Goal: Task Accomplishment & Management: Manage account settings

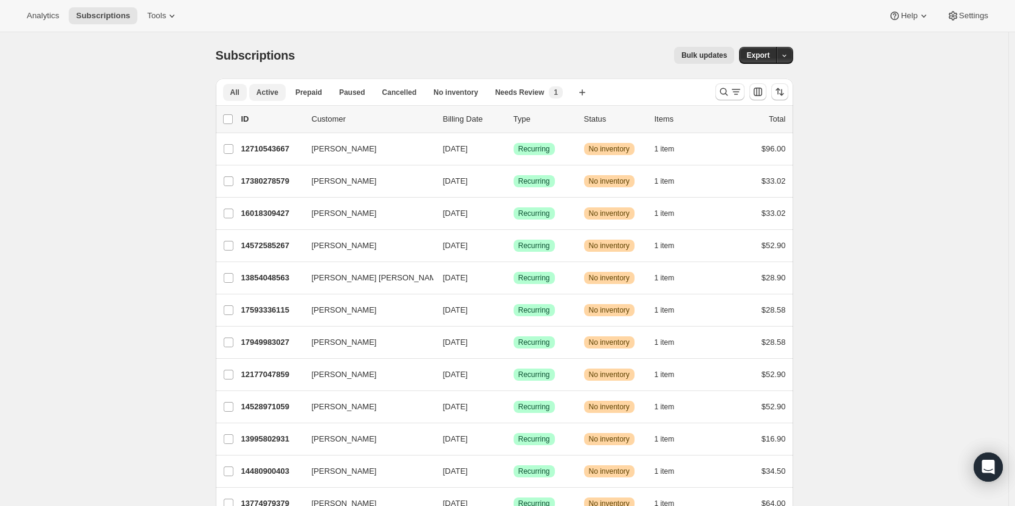
click at [272, 92] on span "Active" at bounding box center [268, 93] width 22 height 10
click at [152, 15] on span "Tools" at bounding box center [156, 16] width 19 height 10
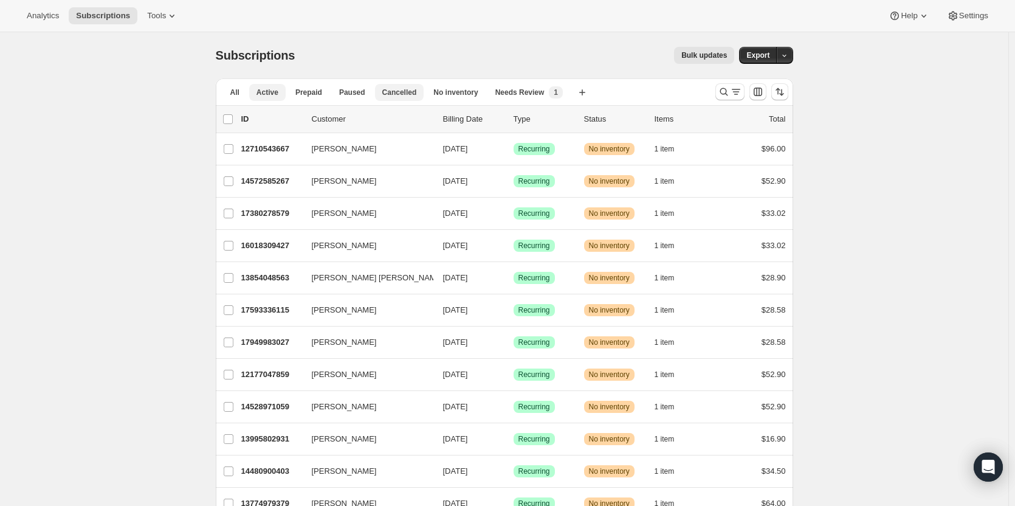
click at [395, 90] on span "Cancelled" at bounding box center [399, 93] width 35 height 10
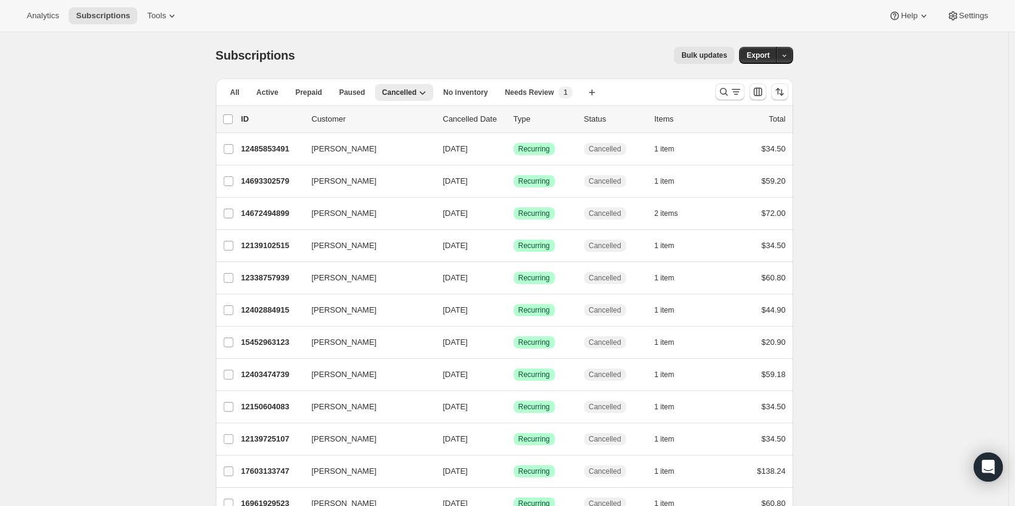
click at [415, 120] on p "Customer" at bounding box center [373, 119] width 122 height 12
click at [352, 116] on p "Customer" at bounding box center [373, 119] width 122 height 12
click at [728, 95] on icon "Search and filter results" at bounding box center [724, 92] width 12 height 12
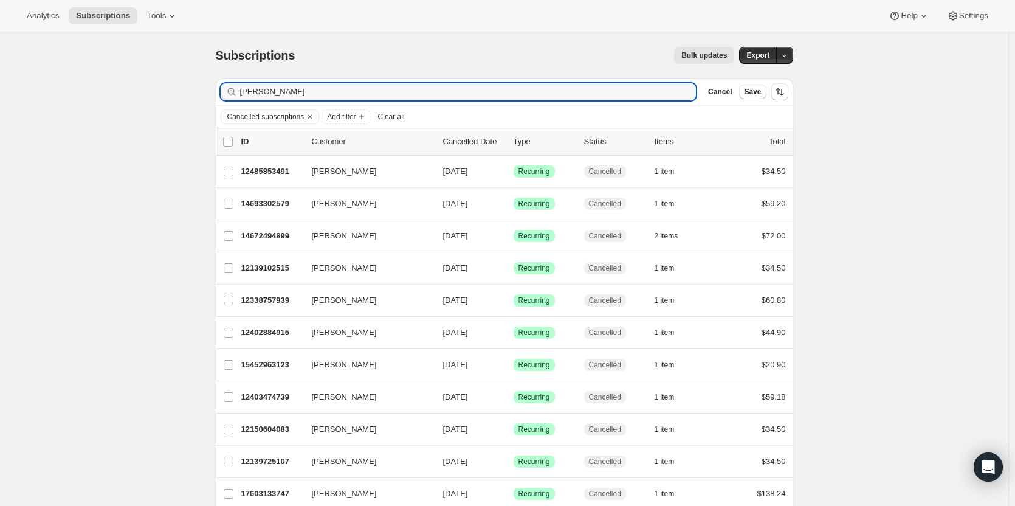
type input "[PERSON_NAME]"
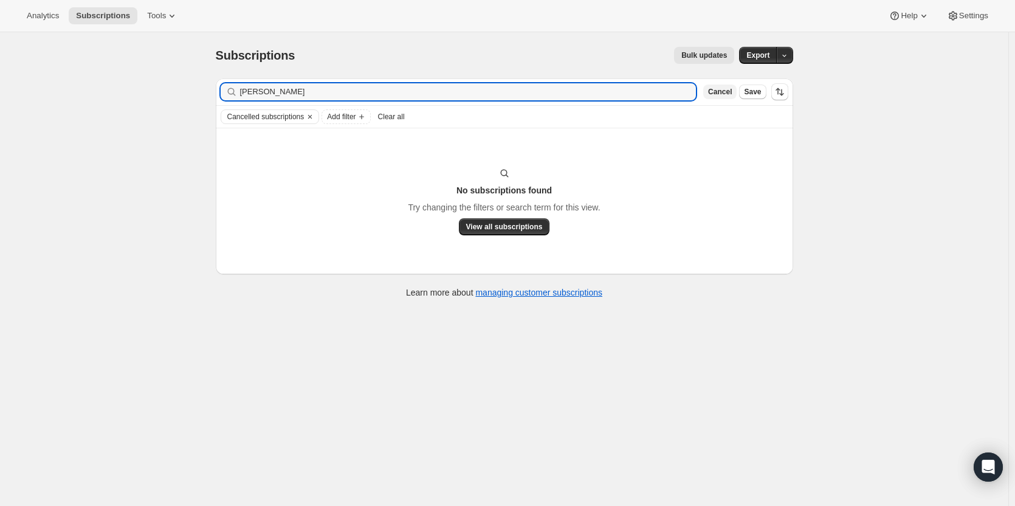
click at [724, 89] on span "Cancel" at bounding box center [720, 92] width 24 height 10
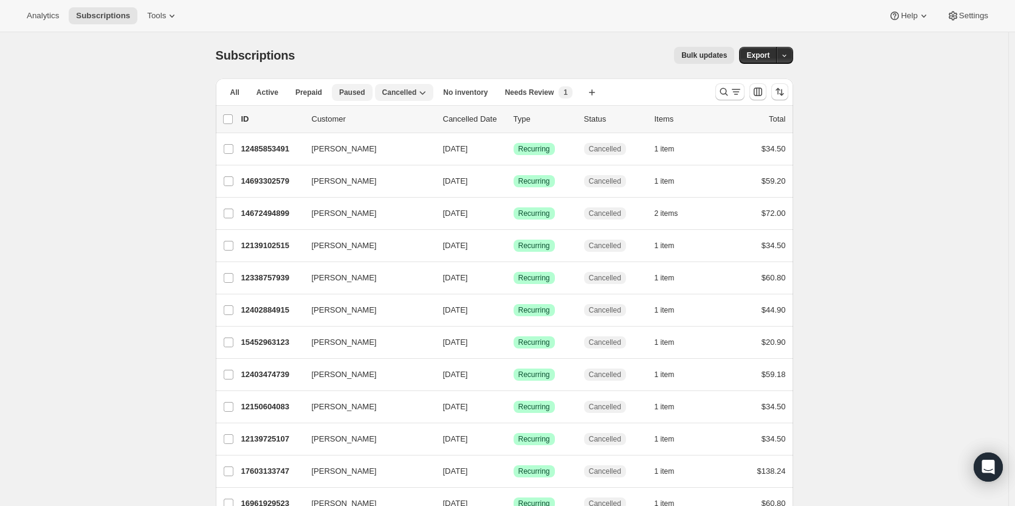
click at [351, 89] on span "Paused" at bounding box center [352, 93] width 26 height 10
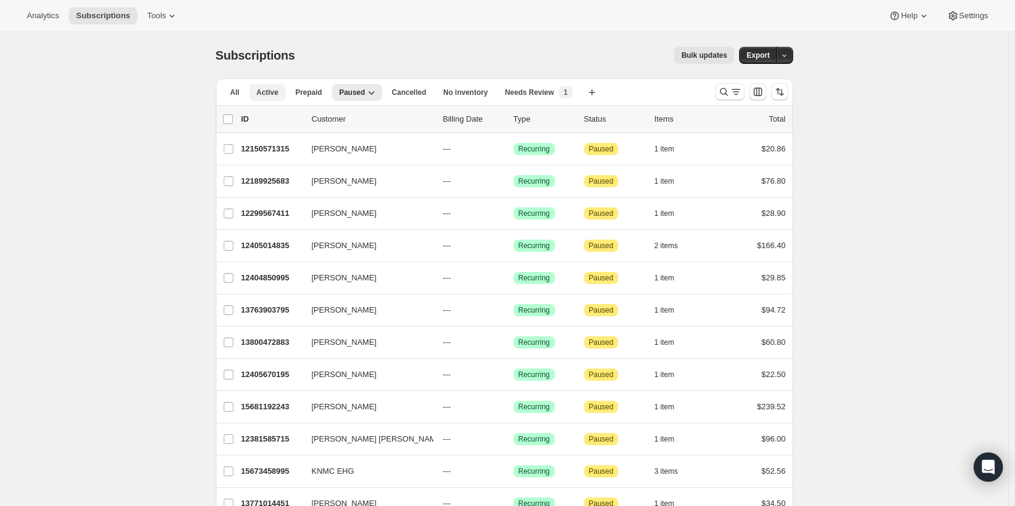
click at [269, 89] on span "Active" at bounding box center [268, 93] width 22 height 10
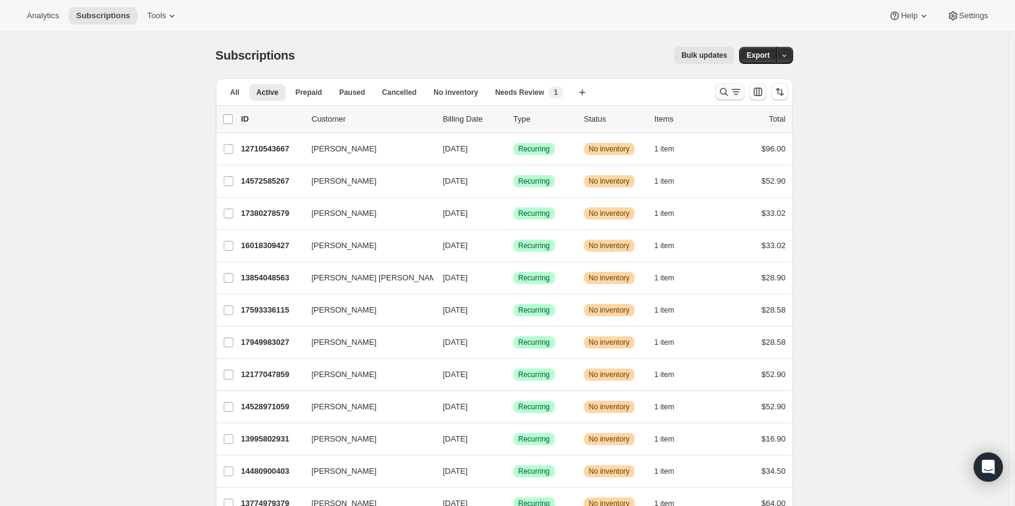
click at [737, 90] on icon "Search and filter results" at bounding box center [736, 92] width 12 height 12
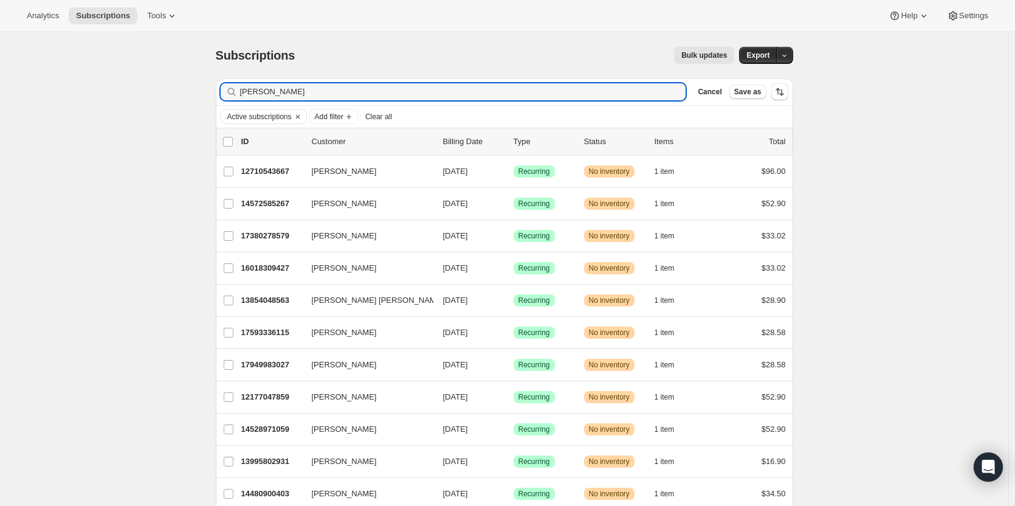
type input "[PERSON_NAME]"
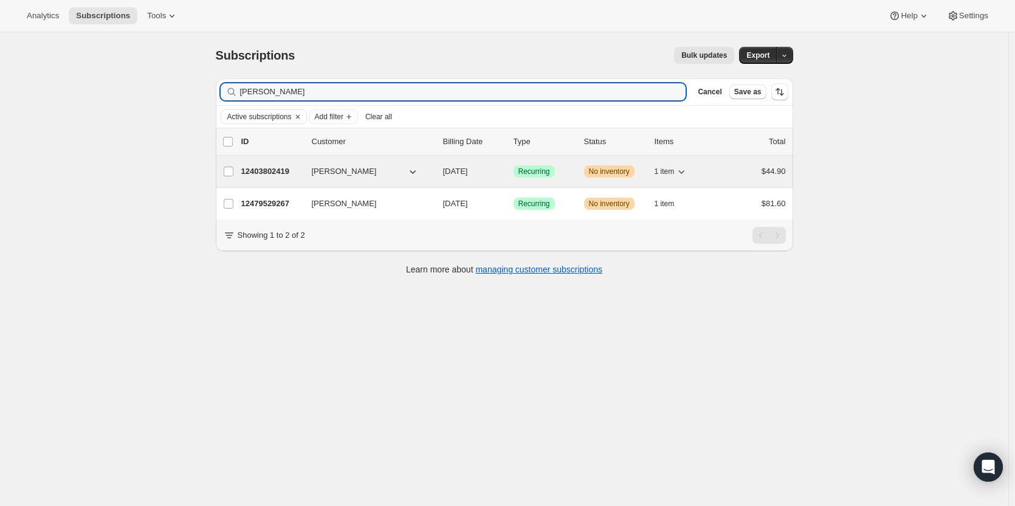
click at [488, 171] on p "[DATE]" at bounding box center [473, 171] width 61 height 12
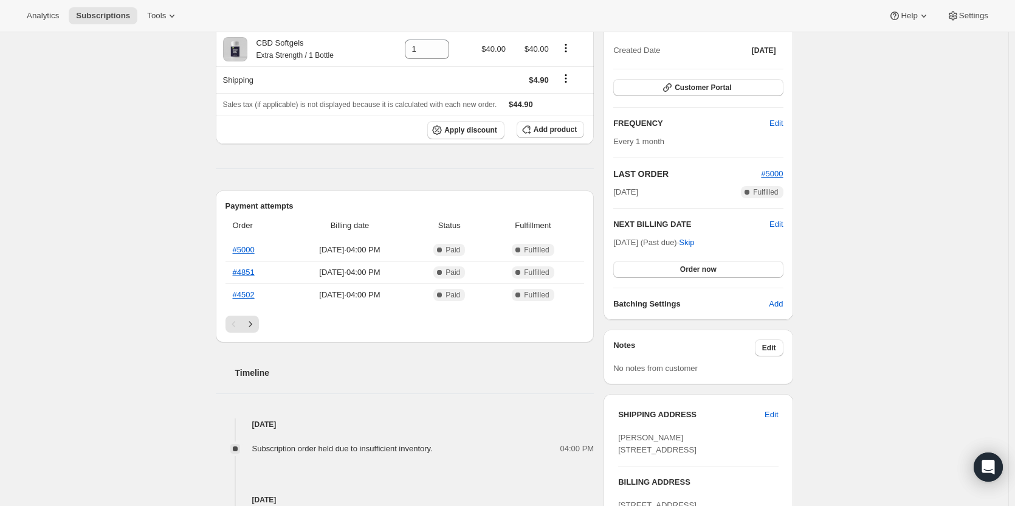
scroll to position [61, 0]
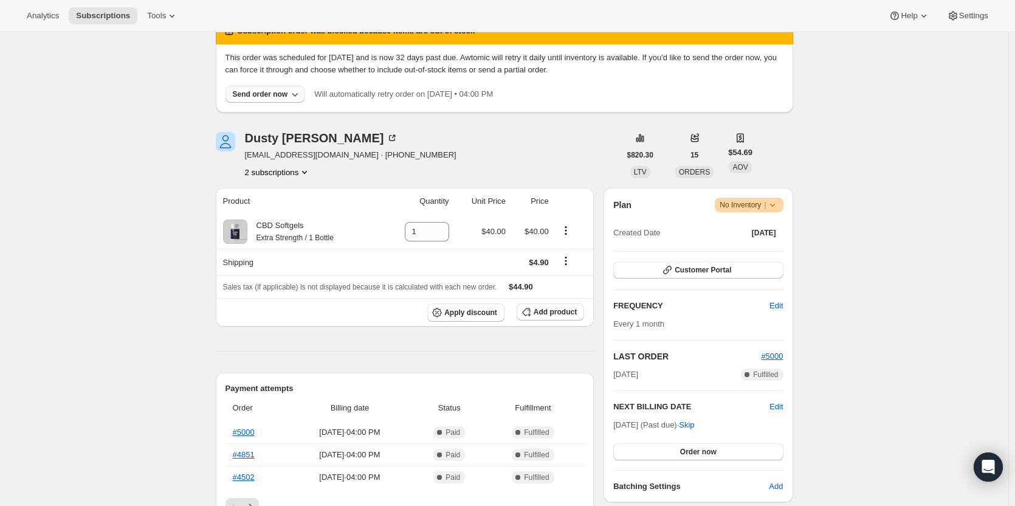
click at [296, 94] on icon "button" at bounding box center [295, 94] width 12 height 12
click at [845, 121] on div "Subscription #12403802419. This page is ready Subscription #12403802419 Success…" at bounding box center [504, 492] width 1009 height 1042
click at [121, 215] on div "Subscription #12403802419. This page is ready Subscription #12403802419 Success…" at bounding box center [504, 492] width 1009 height 1042
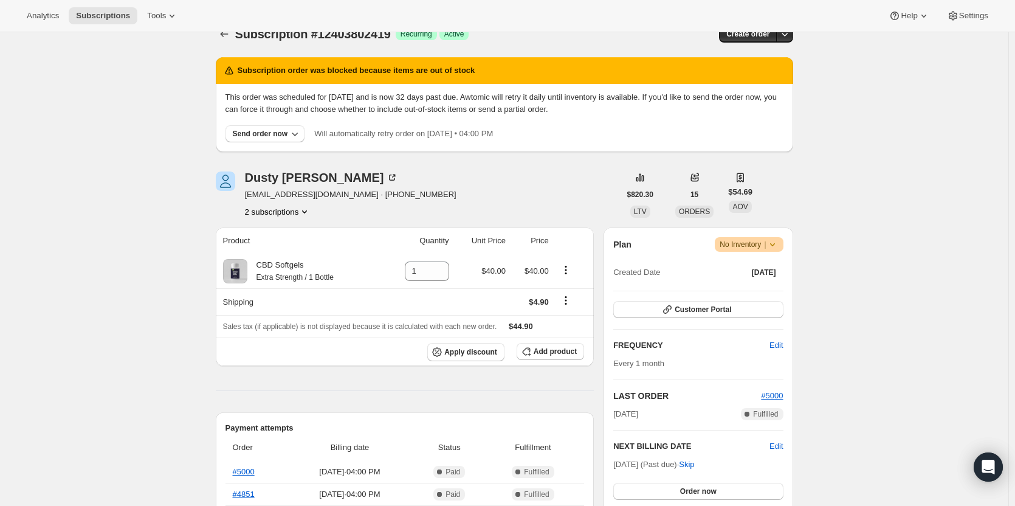
scroll to position [0, 0]
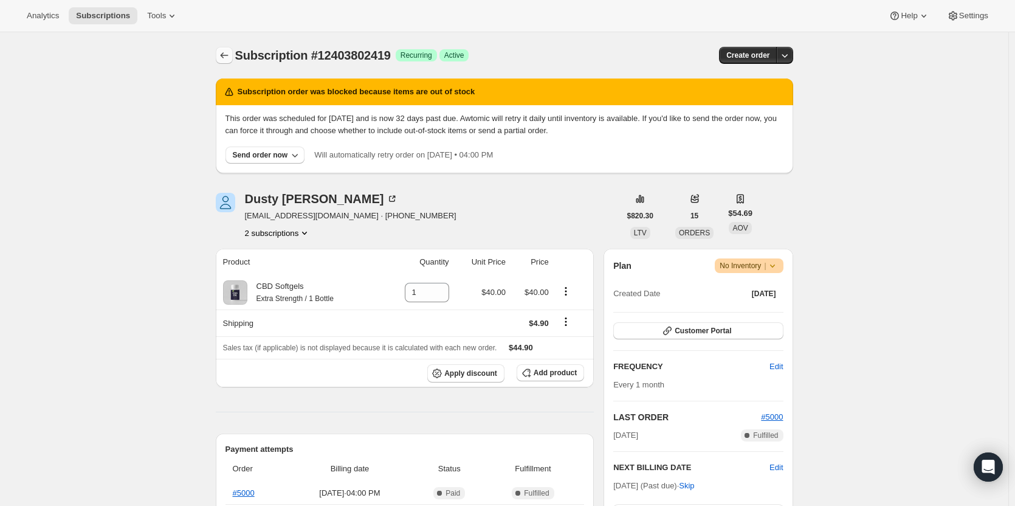
click at [226, 55] on icon "Subscriptions" at bounding box center [224, 55] width 12 height 12
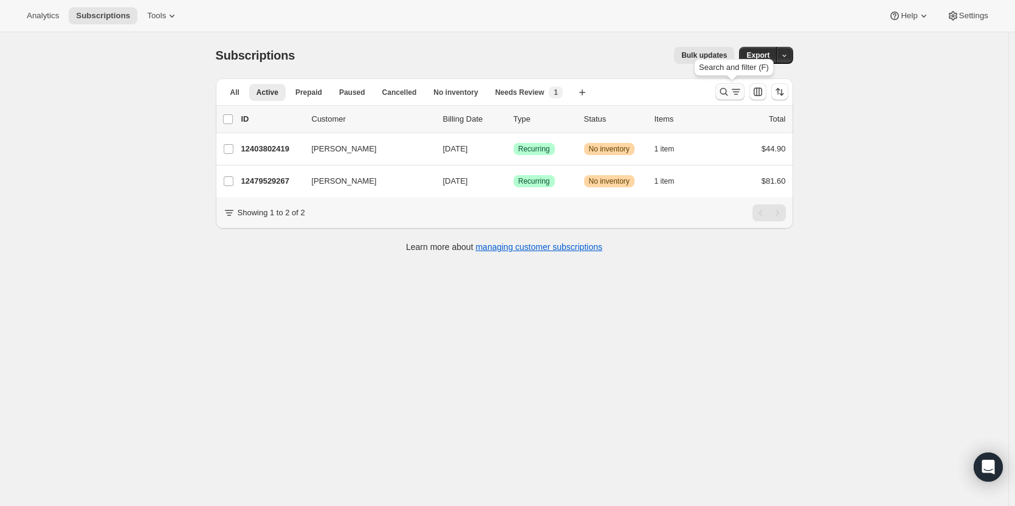
click at [729, 88] on icon "Search and filter results" at bounding box center [724, 92] width 12 height 12
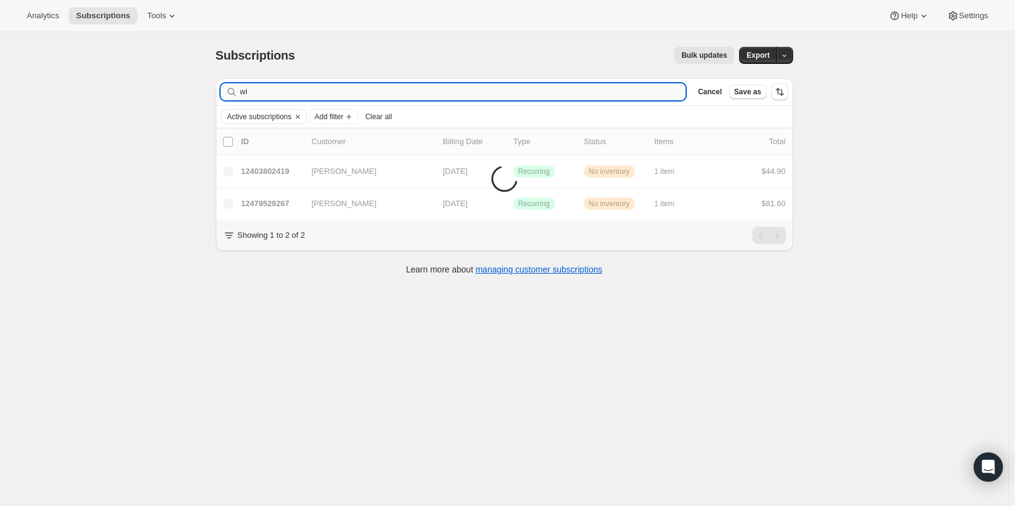
type input "w"
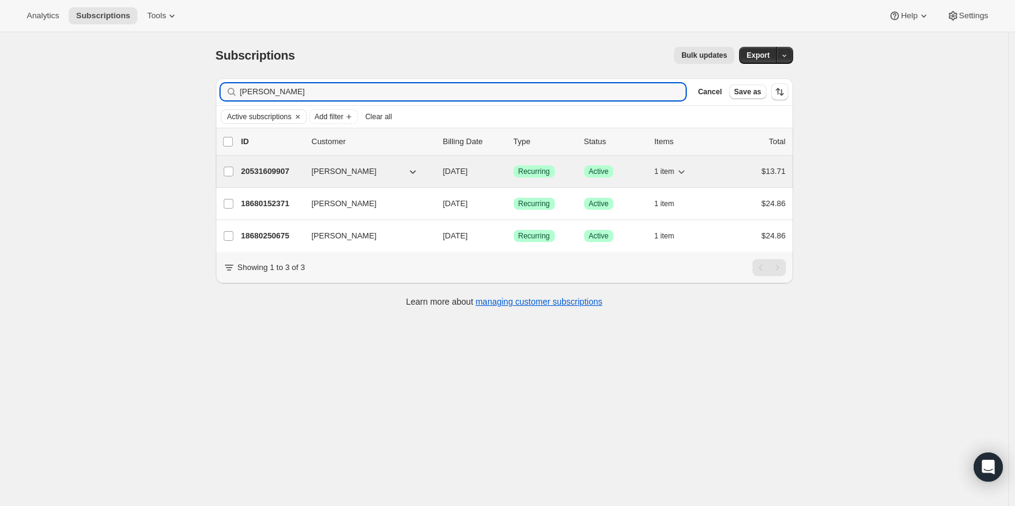
type input "[PERSON_NAME]"
click at [419, 173] on icon "button" at bounding box center [413, 171] width 12 height 12
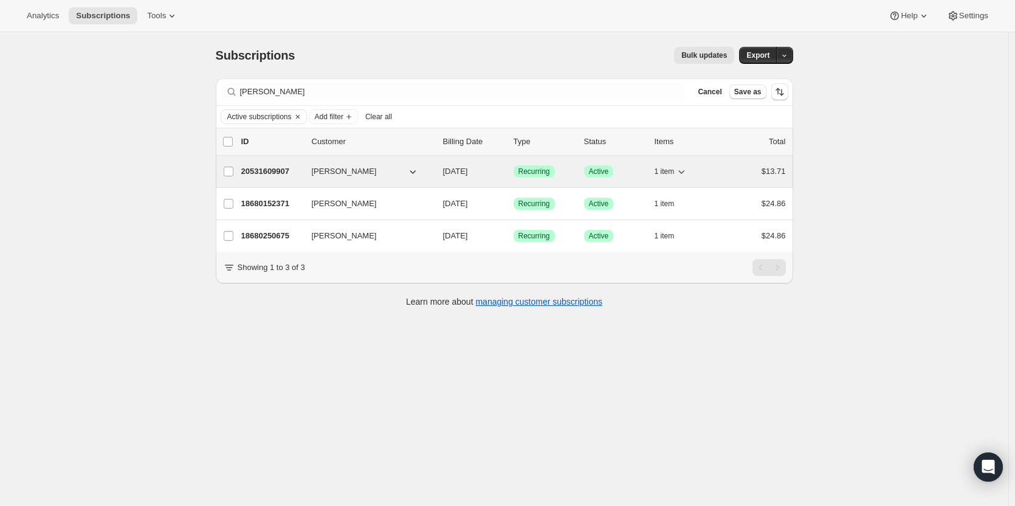
click at [272, 168] on p "20531609907" at bounding box center [271, 171] width 61 height 12
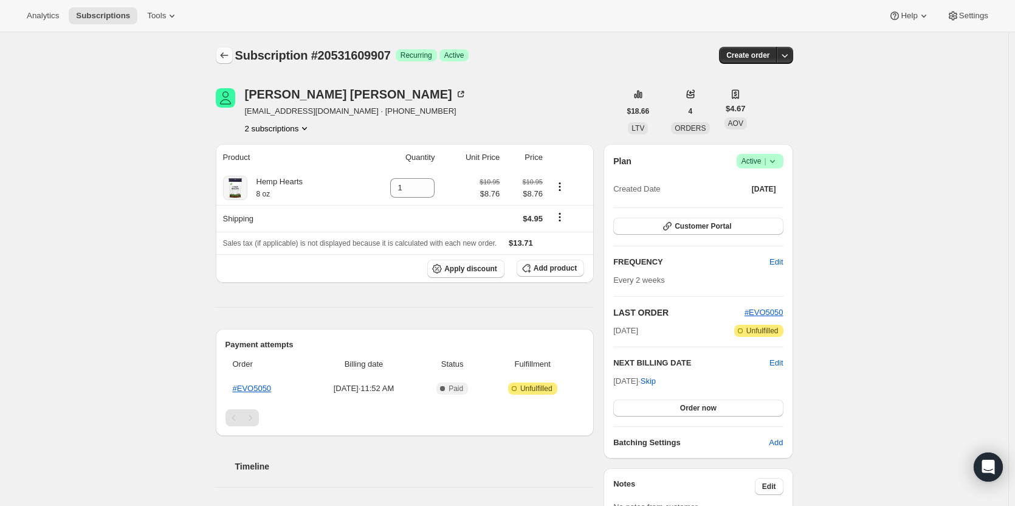
click at [224, 54] on icon "Subscriptions" at bounding box center [224, 55] width 12 height 12
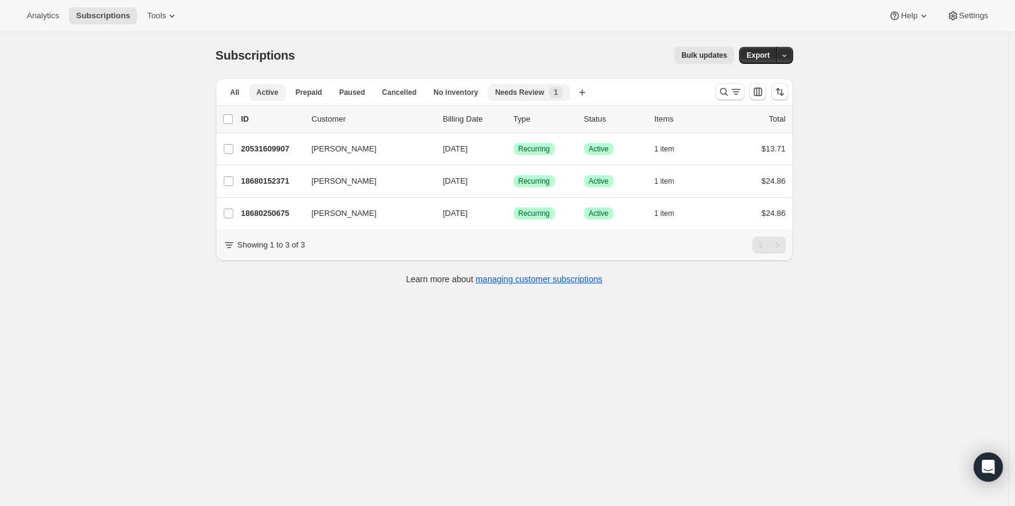
click at [516, 95] on span "Needs Review" at bounding box center [520, 93] width 49 height 10
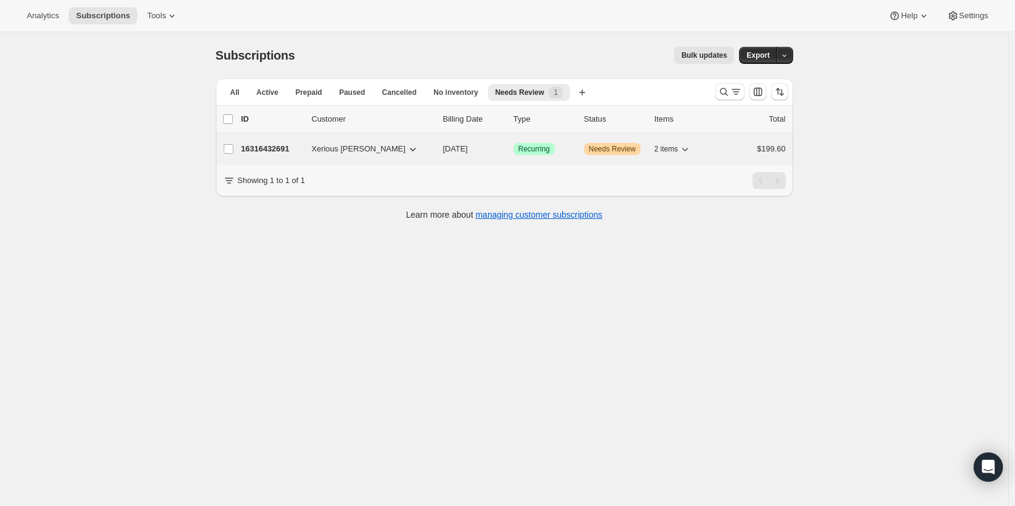
click at [282, 148] on p "16316432691" at bounding box center [271, 149] width 61 height 12
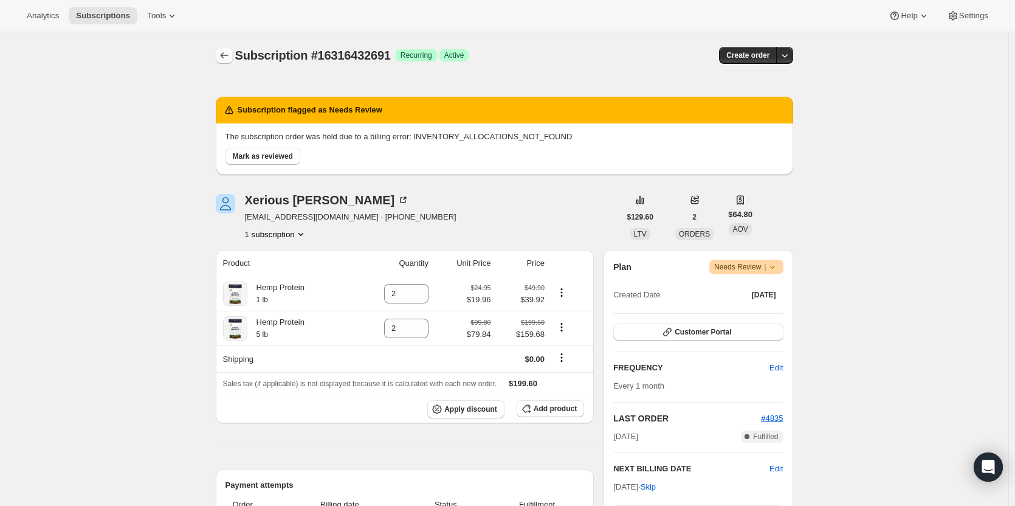
click at [230, 52] on icon "Subscriptions" at bounding box center [224, 55] width 12 height 12
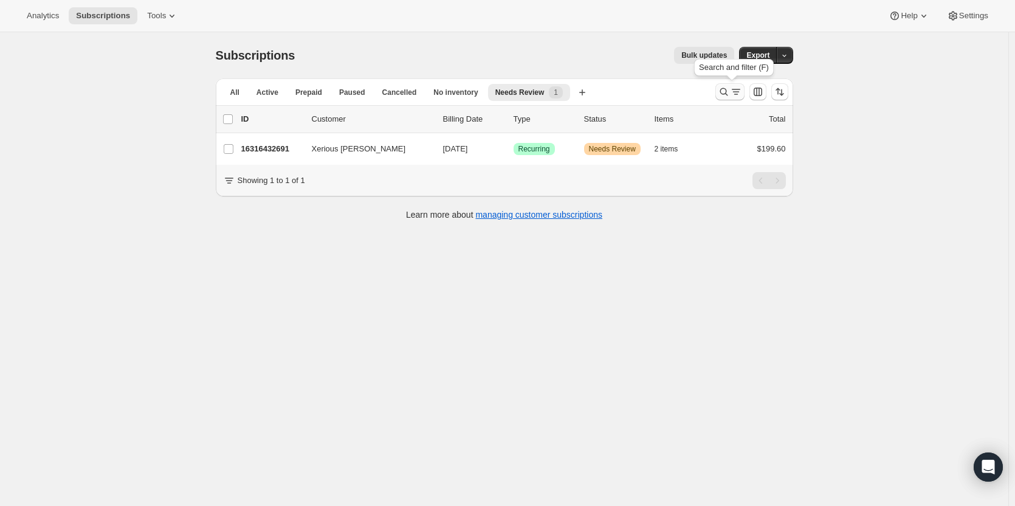
click at [737, 89] on icon "Search and filter results" at bounding box center [736, 92] width 12 height 12
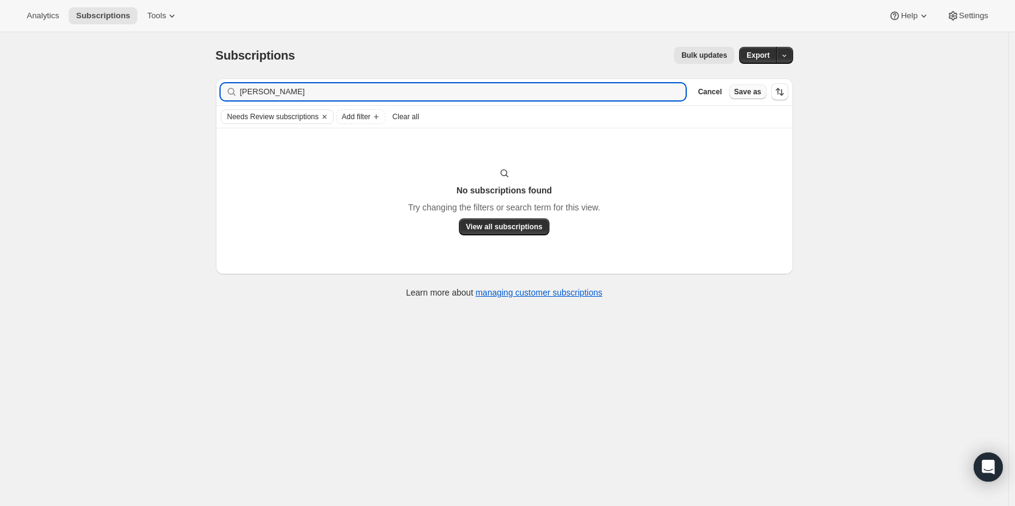
type input "[PERSON_NAME]"
click at [716, 89] on span "Cancel" at bounding box center [710, 92] width 24 height 10
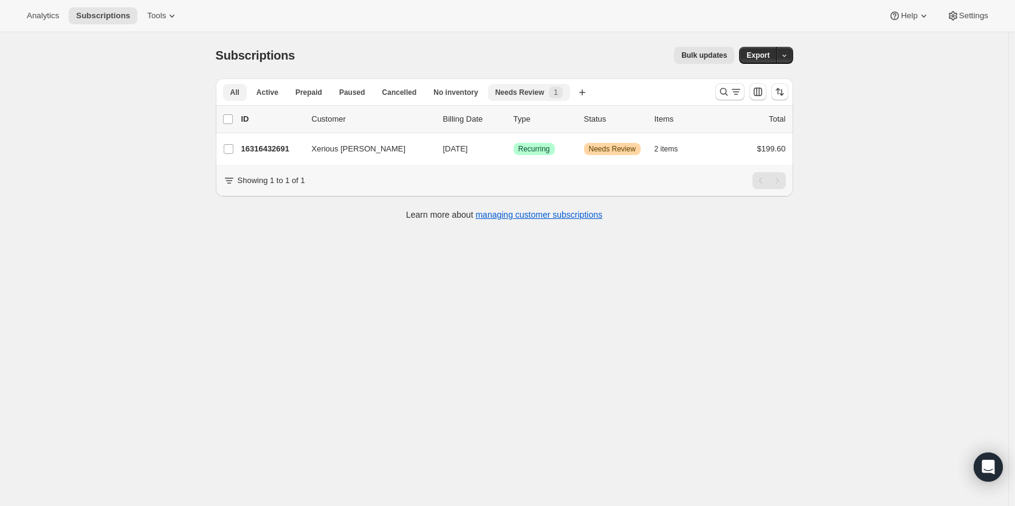
click at [247, 92] on button "All" at bounding box center [235, 92] width 24 height 17
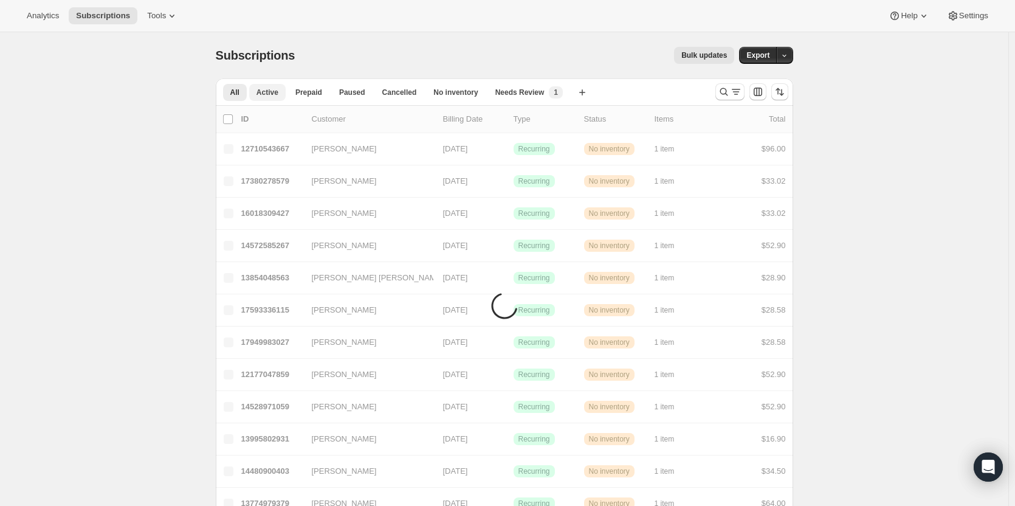
click at [264, 91] on span "Active" at bounding box center [268, 93] width 22 height 10
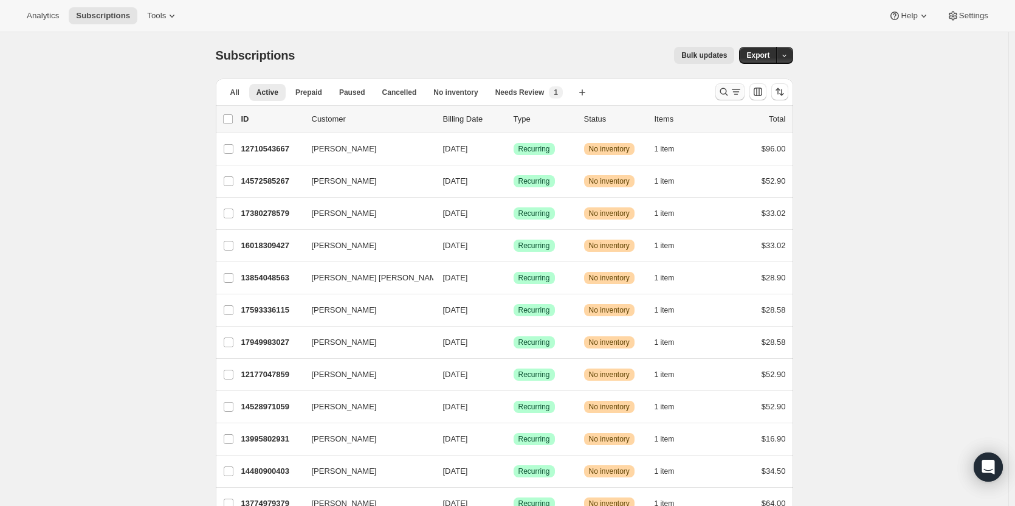
click at [725, 92] on icon "Search and filter results" at bounding box center [724, 92] width 12 height 12
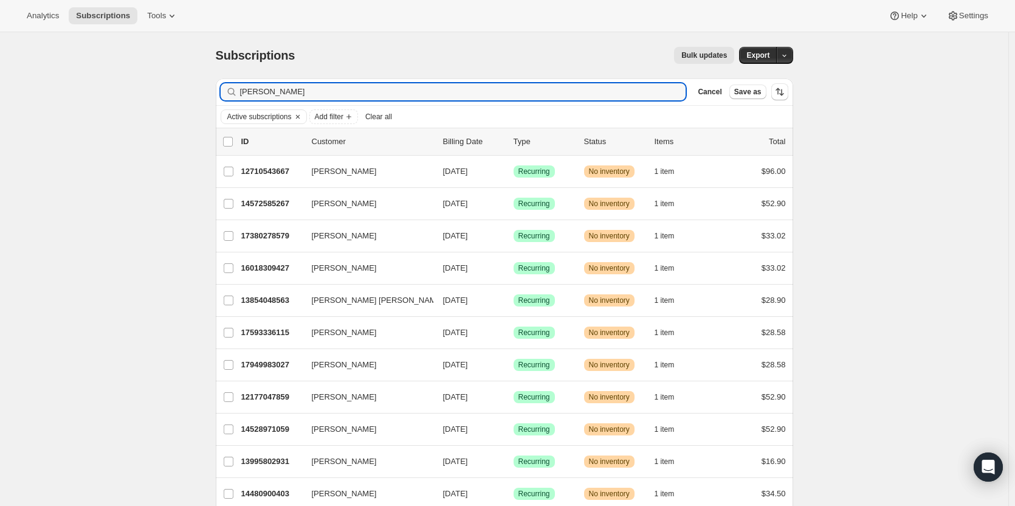
type input "[PERSON_NAME]"
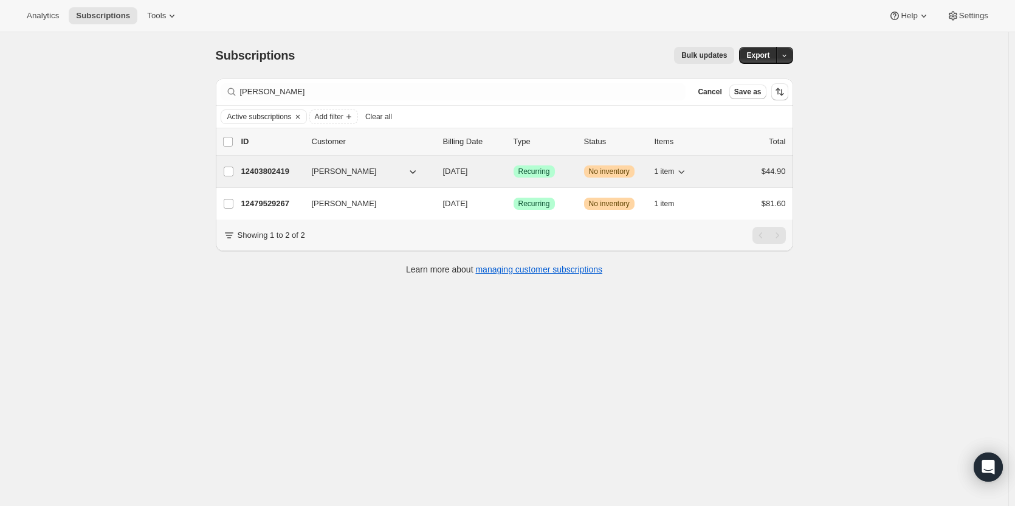
click at [280, 173] on p "12403802419" at bounding box center [271, 171] width 61 height 12
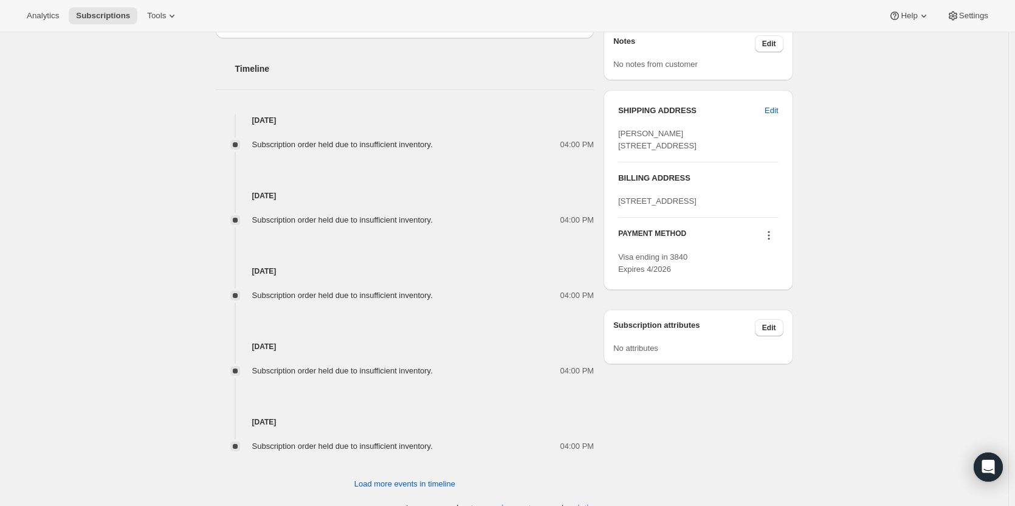
scroll to position [567, 0]
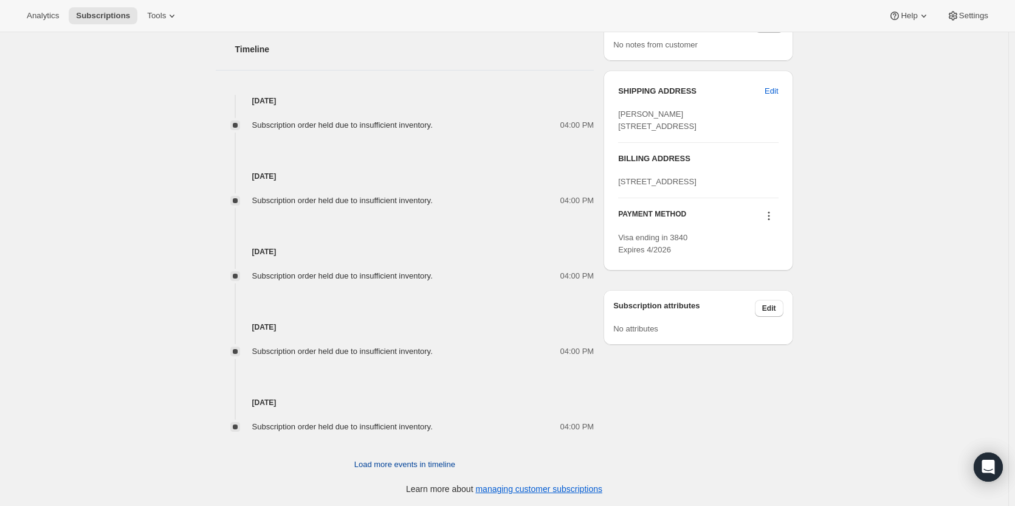
click at [429, 459] on span "Load more events in timeline" at bounding box center [404, 464] width 101 height 12
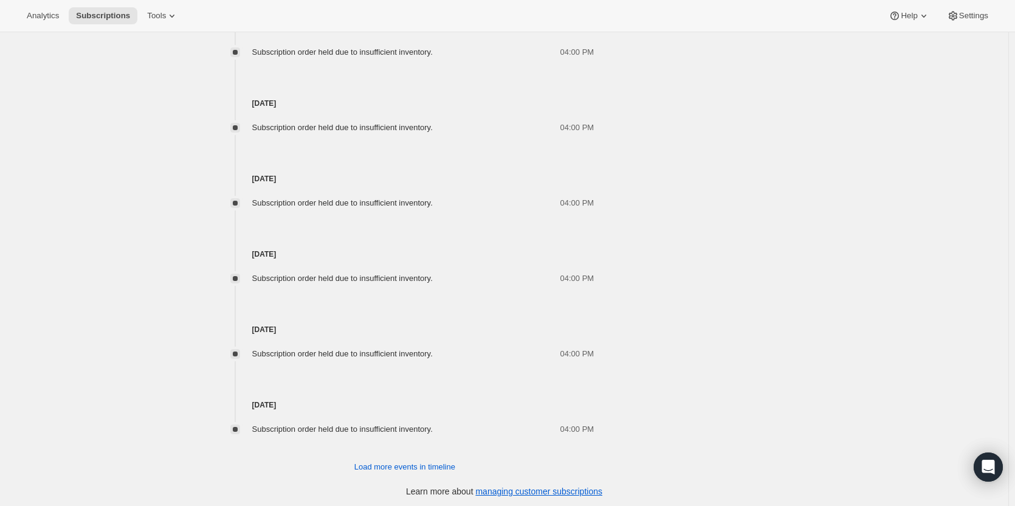
scroll to position [944, 0]
click at [442, 469] on span "Load more events in timeline" at bounding box center [404, 464] width 101 height 12
click at [393, 471] on button "Load more events in timeline" at bounding box center [405, 464] width 116 height 19
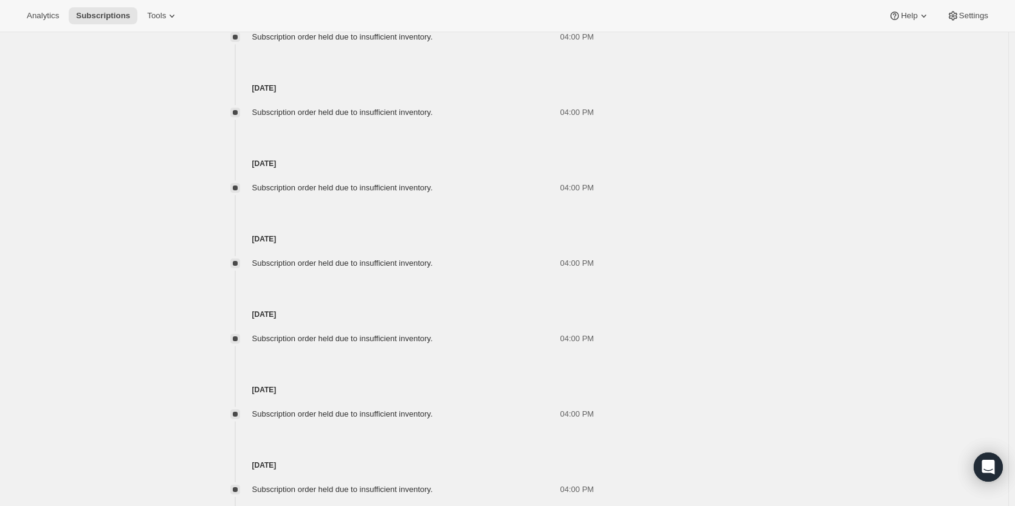
scroll to position [1698, 0]
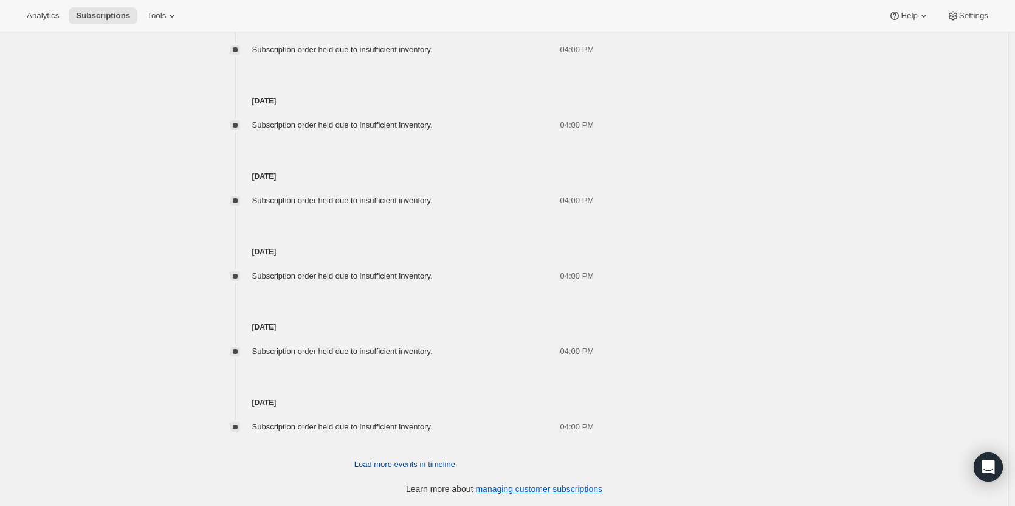
click at [401, 463] on span "Load more events in timeline" at bounding box center [404, 464] width 101 height 12
click at [410, 467] on span "Load more events in timeline" at bounding box center [404, 464] width 101 height 12
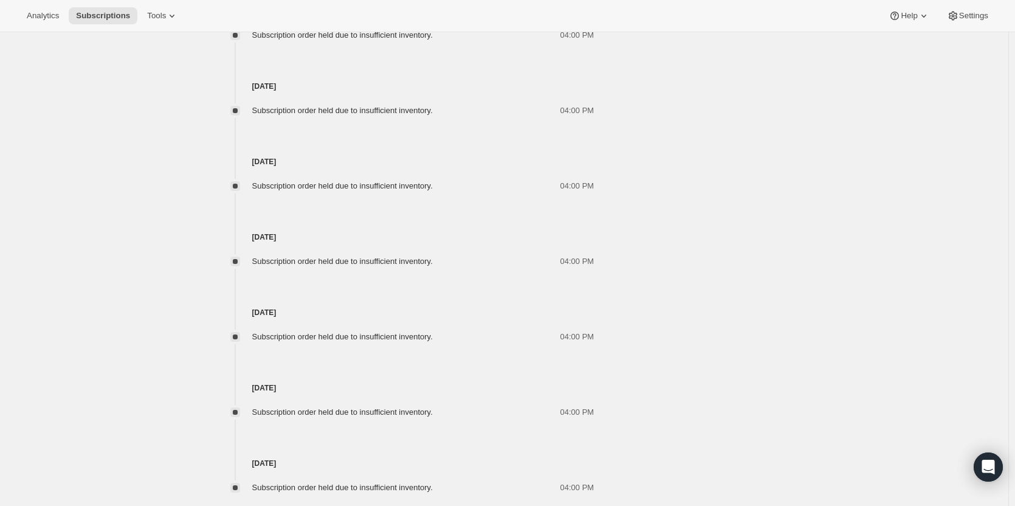
scroll to position [2452, 0]
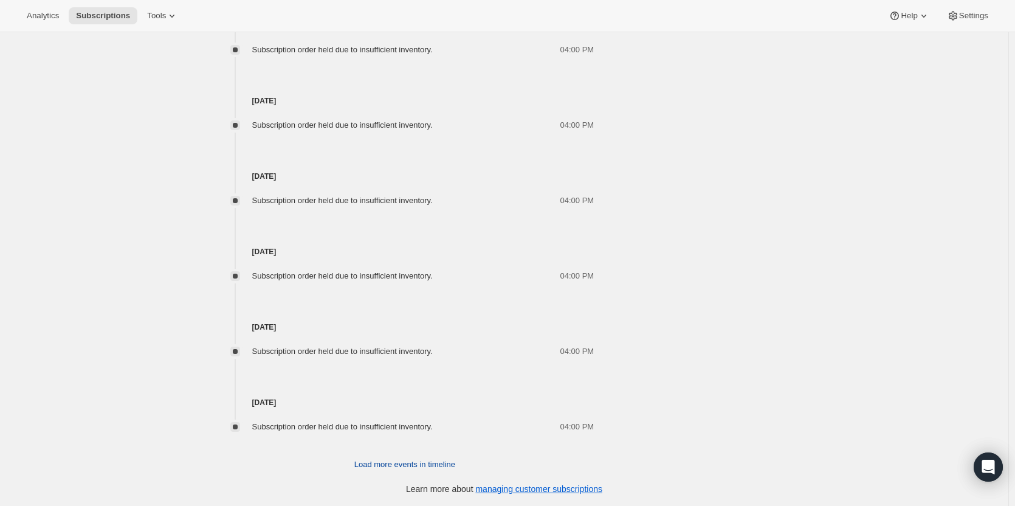
click at [381, 460] on span "Load more events in timeline" at bounding box center [404, 464] width 101 height 12
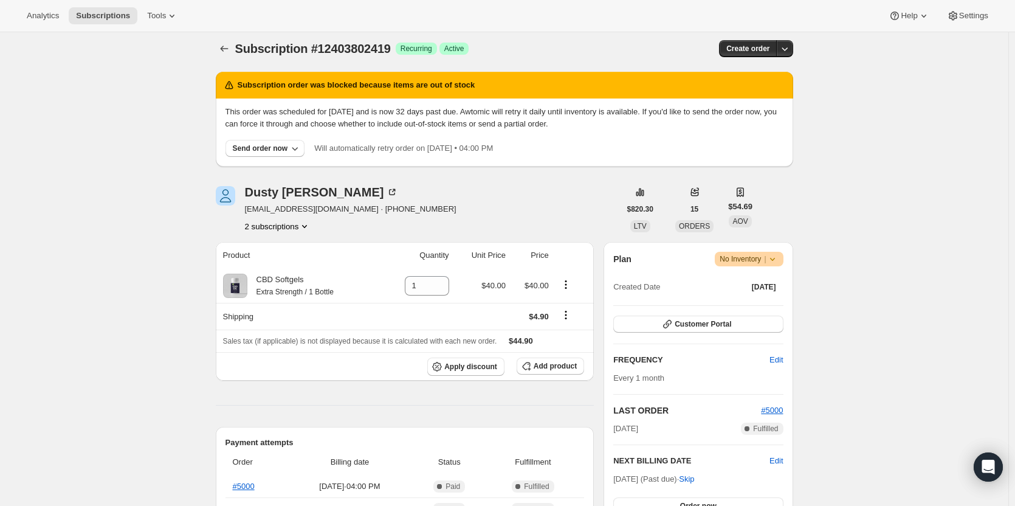
scroll to position [0, 0]
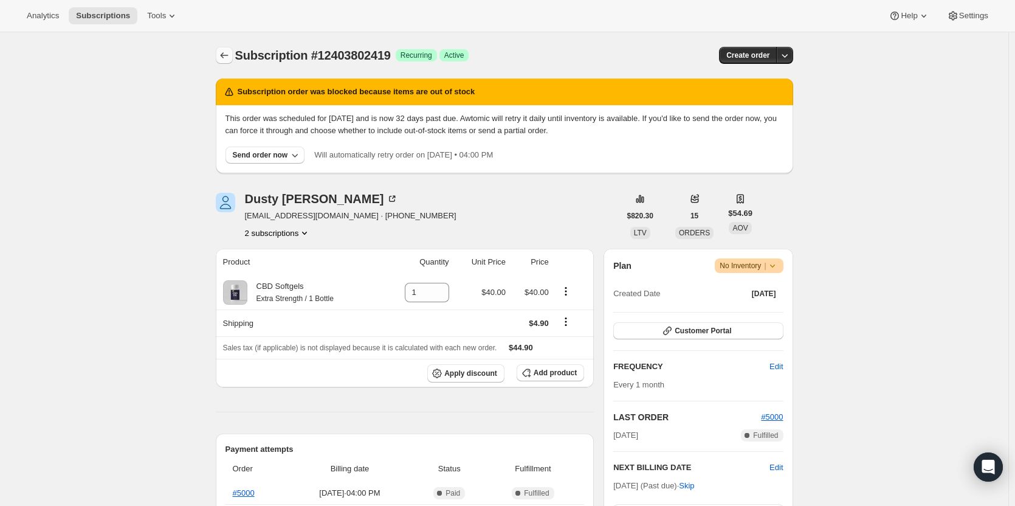
click at [232, 49] on button "Subscriptions" at bounding box center [224, 55] width 17 height 17
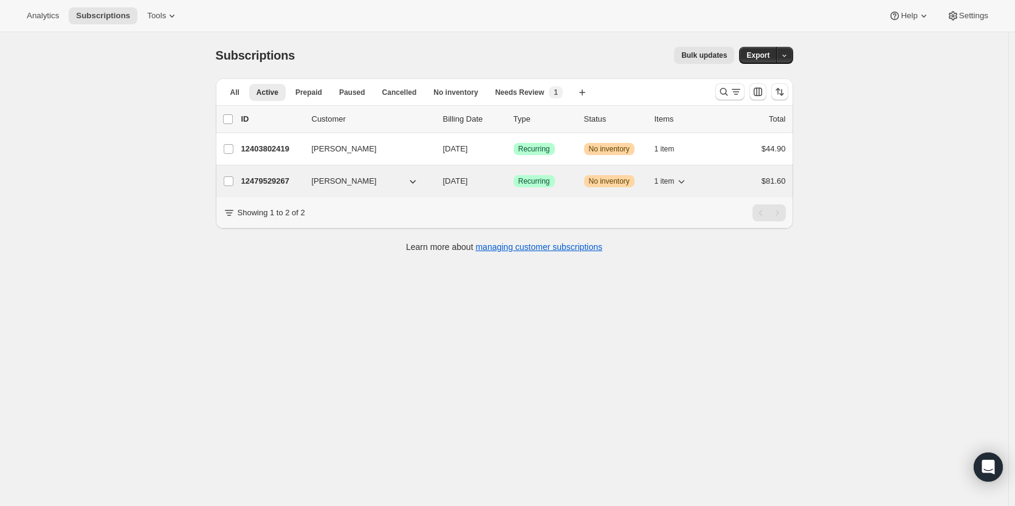
click at [289, 179] on p "12479529267" at bounding box center [271, 181] width 61 height 12
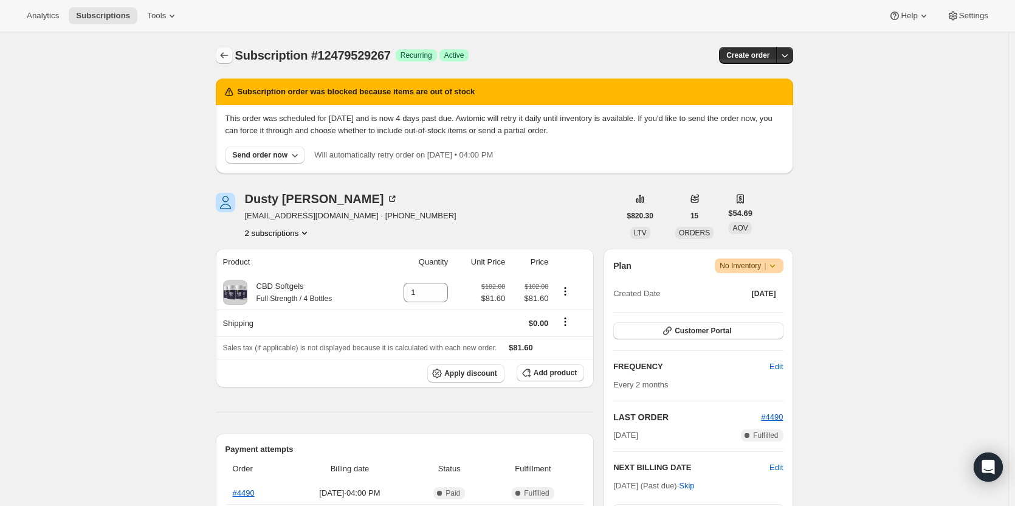
click at [228, 56] on icon "Subscriptions" at bounding box center [224, 55] width 12 height 12
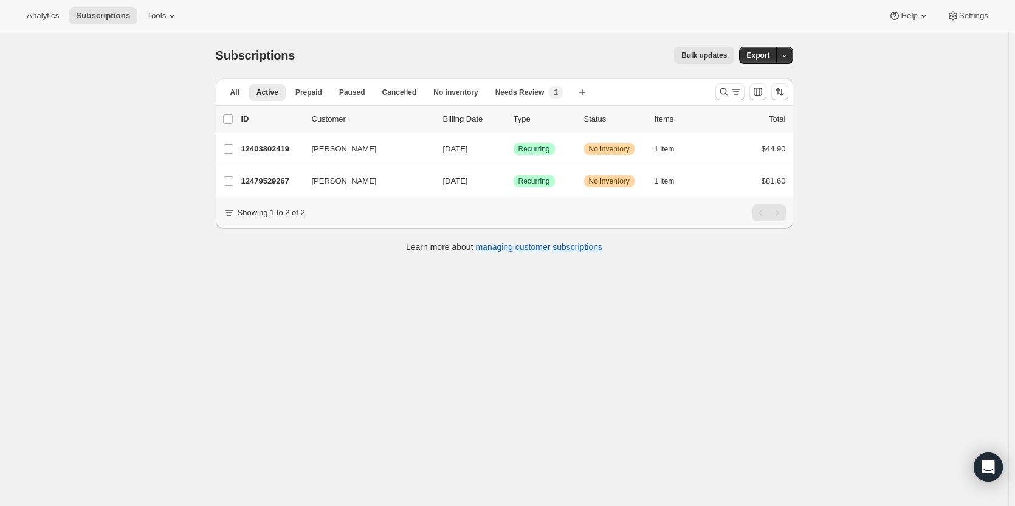
click at [438, 313] on div "Subscriptions. This page is ready Subscriptions Bulk updates More actions Bulk …" at bounding box center [504, 285] width 1009 height 506
click at [166, 14] on icon at bounding box center [172, 16] width 12 height 12
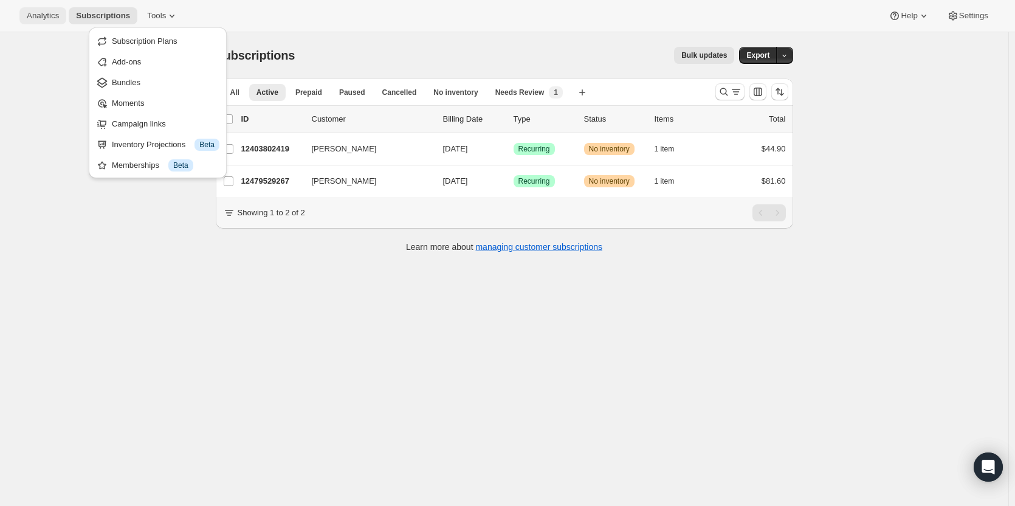
click at [47, 14] on span "Analytics" at bounding box center [43, 16] width 32 height 10
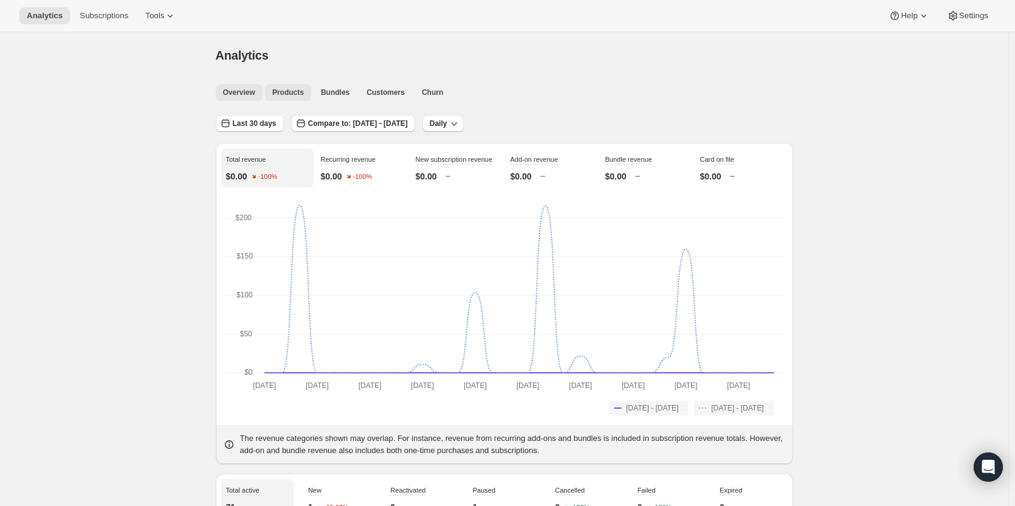
click at [291, 91] on span "Products" at bounding box center [288, 93] width 32 height 10
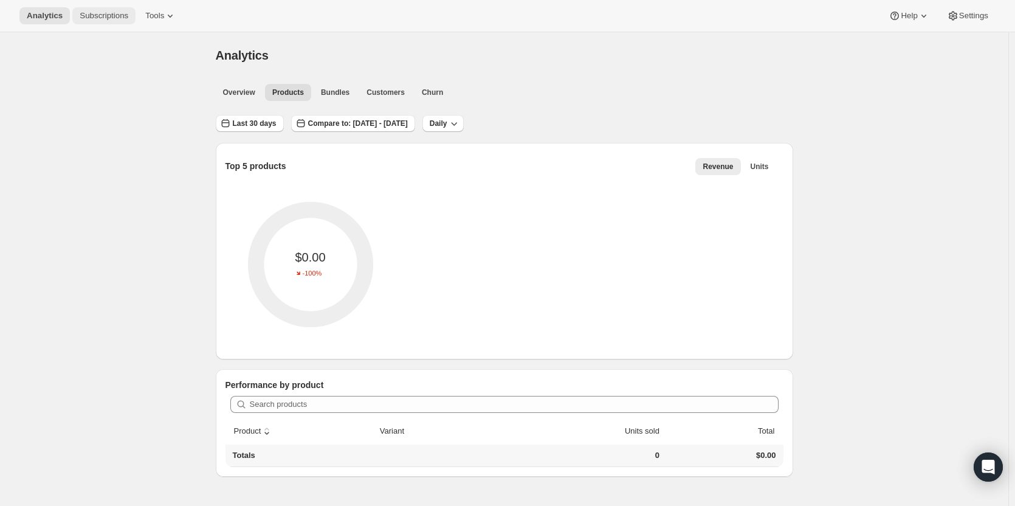
click at [112, 16] on span "Subscriptions" at bounding box center [104, 16] width 49 height 10
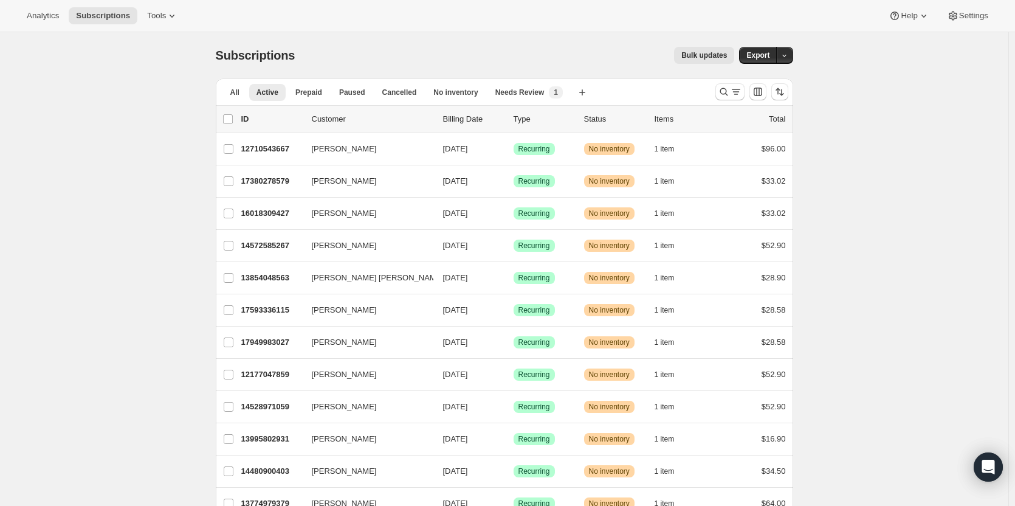
click at [513, 95] on span "Needs Review" at bounding box center [520, 93] width 49 height 10
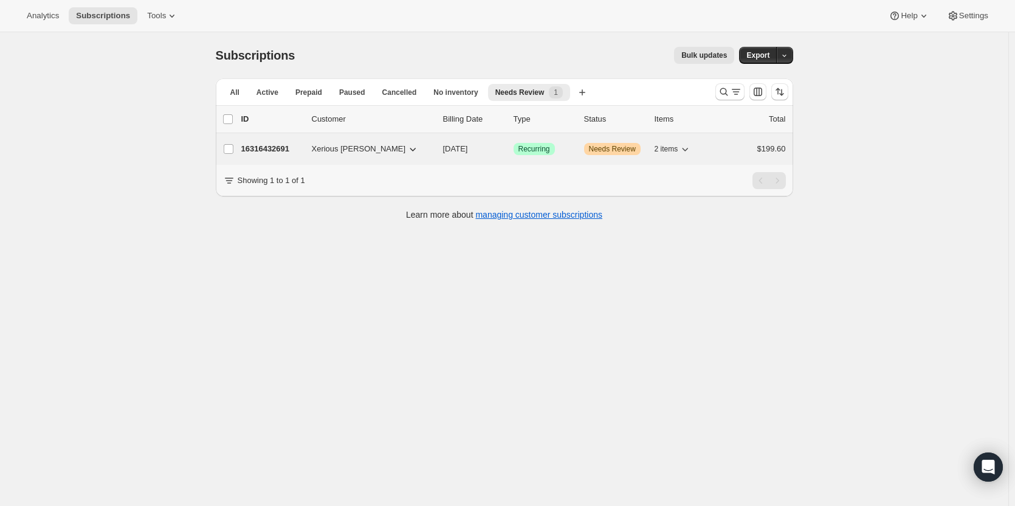
click at [275, 148] on p "16316432691" at bounding box center [271, 149] width 61 height 12
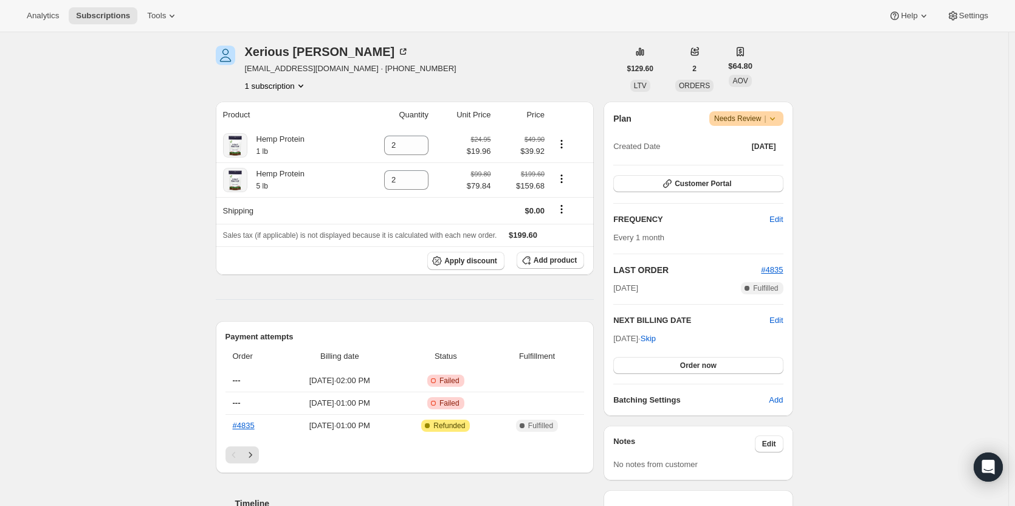
scroll to position [182, 0]
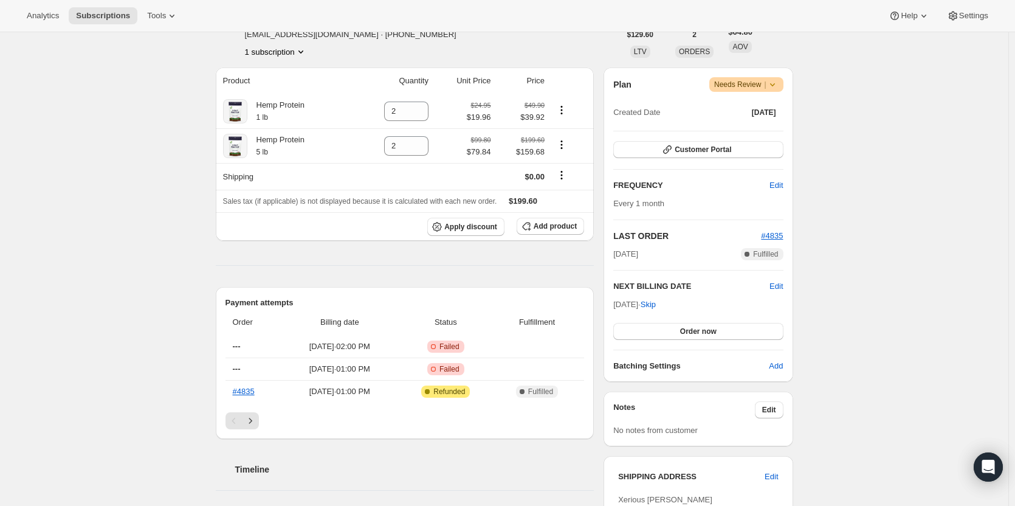
click at [775, 86] on icon at bounding box center [773, 84] width 12 height 12
click at [926, 142] on div "Subscription #16316432691. This page is ready Subscription #16316432691 Success…" at bounding box center [504, 438] width 1009 height 1177
click at [463, 395] on span "Refunded" at bounding box center [450, 392] width 32 height 10
click at [255, 421] on icon "Next" at bounding box center [250, 421] width 12 height 12
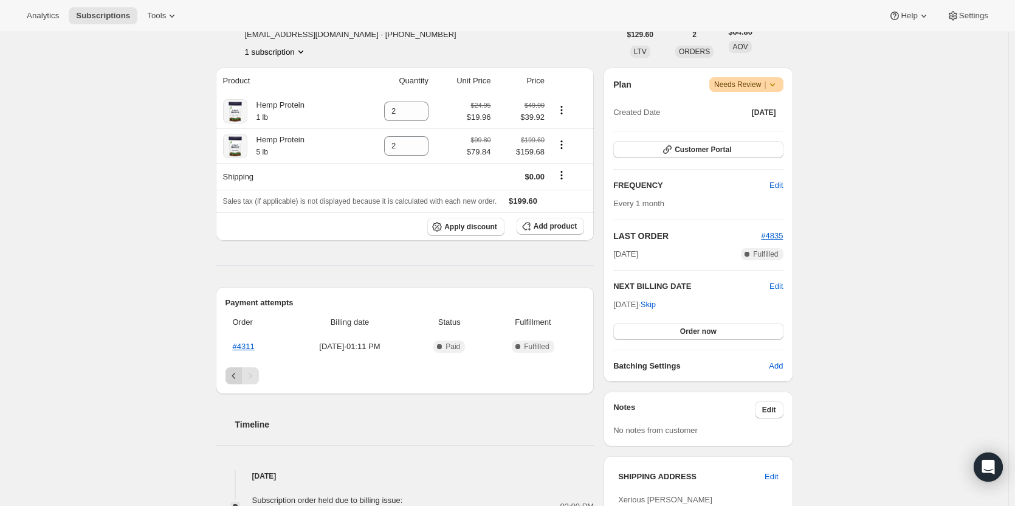
click at [240, 377] on icon "Previous" at bounding box center [234, 376] width 12 height 12
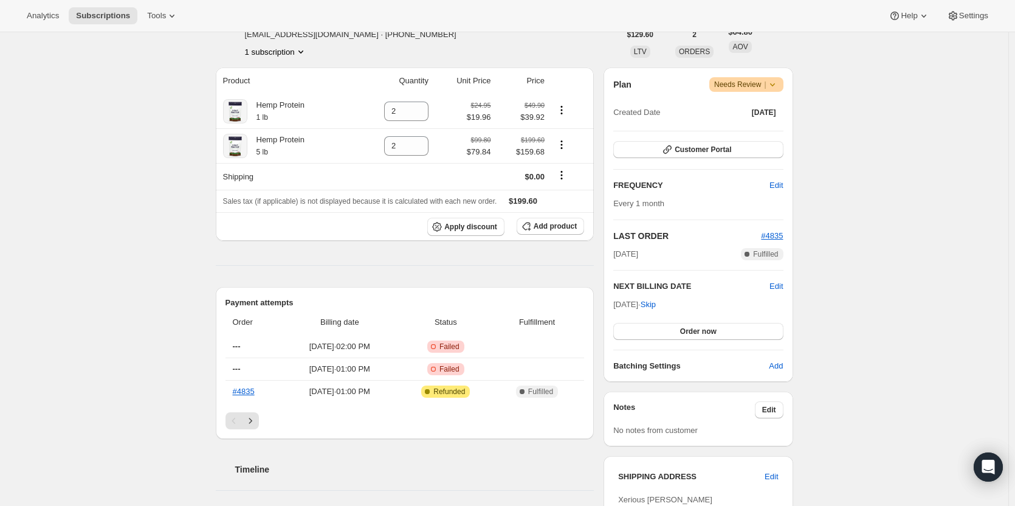
click at [779, 87] on icon at bounding box center [773, 84] width 12 height 12
click at [755, 113] on span "Pause subscription" at bounding box center [750, 108] width 67 height 9
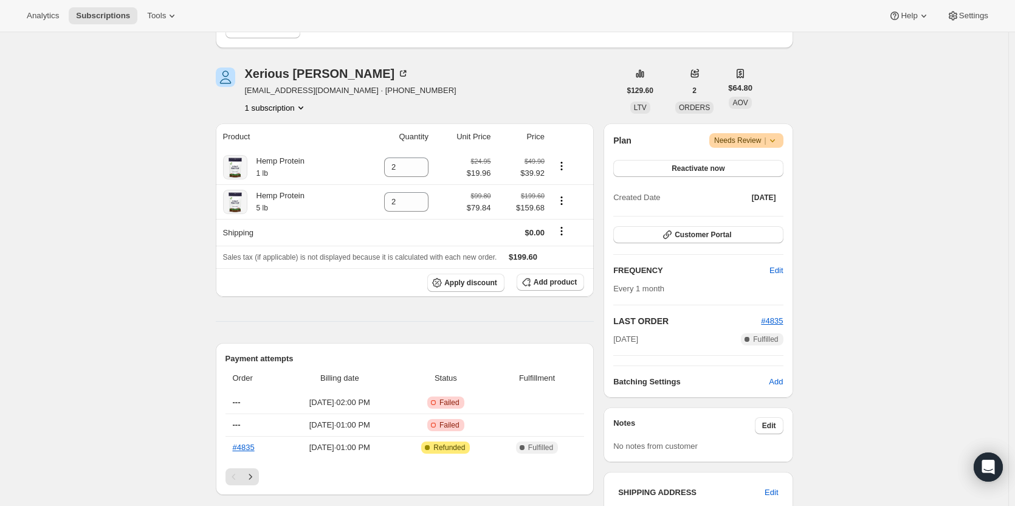
click at [773, 138] on icon at bounding box center [773, 140] width 12 height 12
click at [868, 171] on div "Subscription #16316432691. This page is ready Subscription #16316432691 Success…" at bounding box center [504, 460] width 1009 height 1221
click at [460, 404] on span "Failed" at bounding box center [450, 403] width 20 height 10
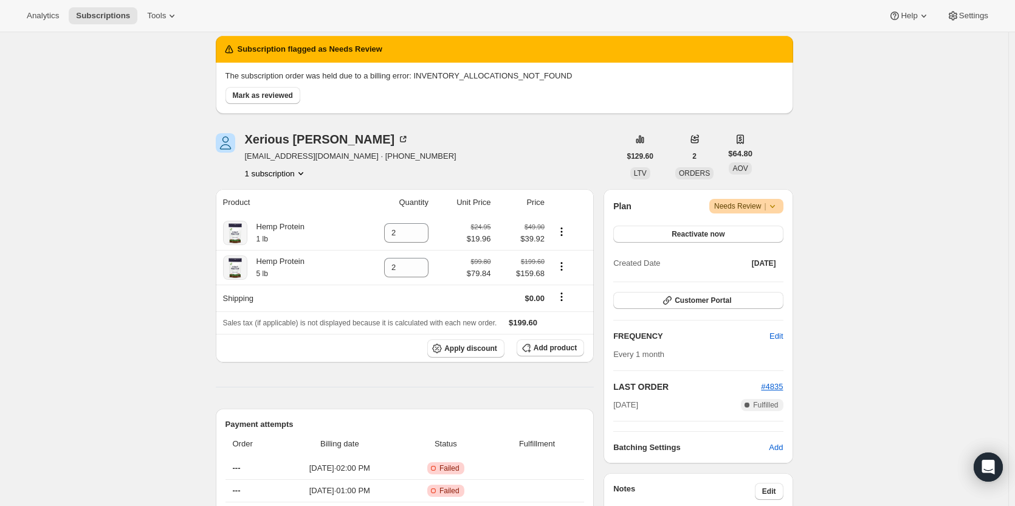
scroll to position [122, 0]
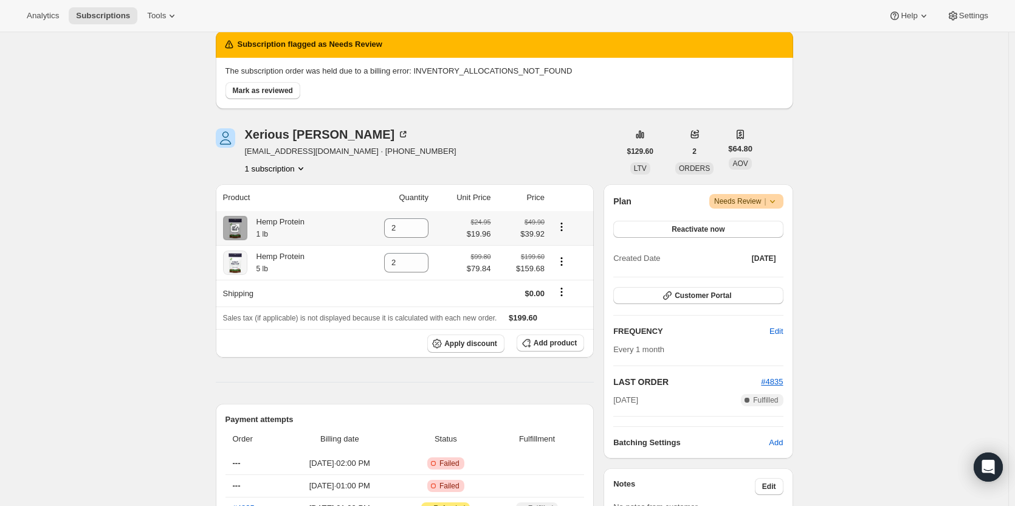
click at [563, 226] on icon "Product actions" at bounding box center [562, 227] width 12 height 12
click at [784, 201] on span "Warning Needs Review |" at bounding box center [747, 201] width 74 height 15
click at [755, 204] on span "Needs Review |" at bounding box center [746, 201] width 64 height 12
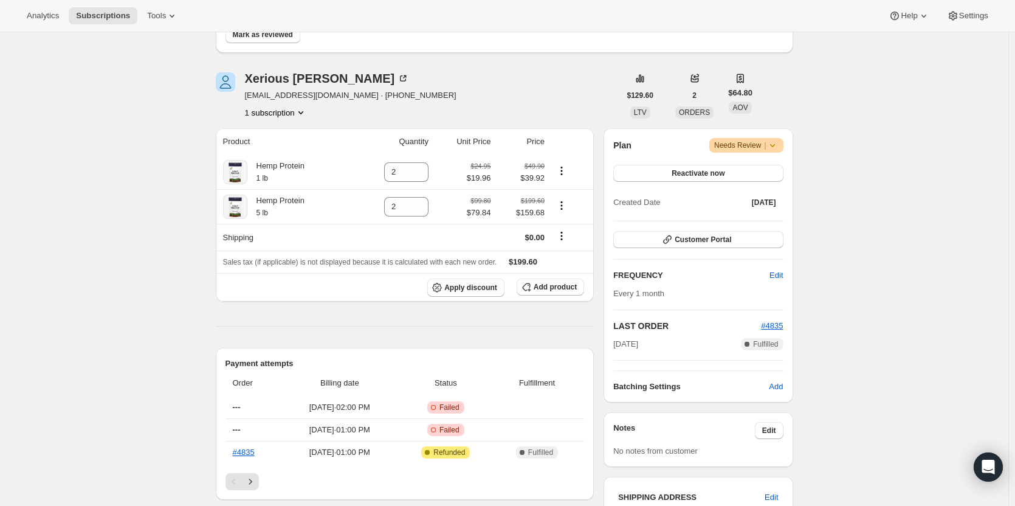
scroll to position [0, 0]
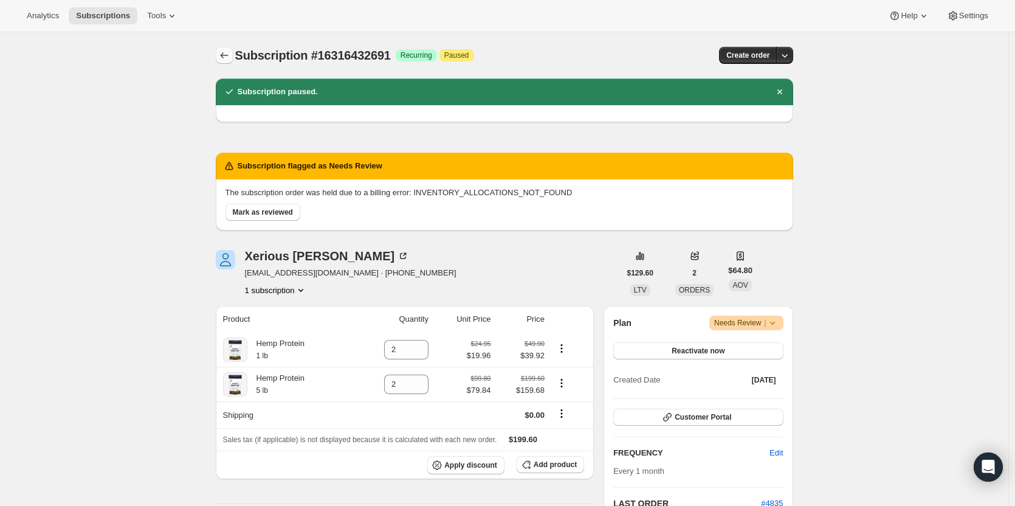
click at [230, 60] on icon "Subscriptions" at bounding box center [224, 55] width 12 height 12
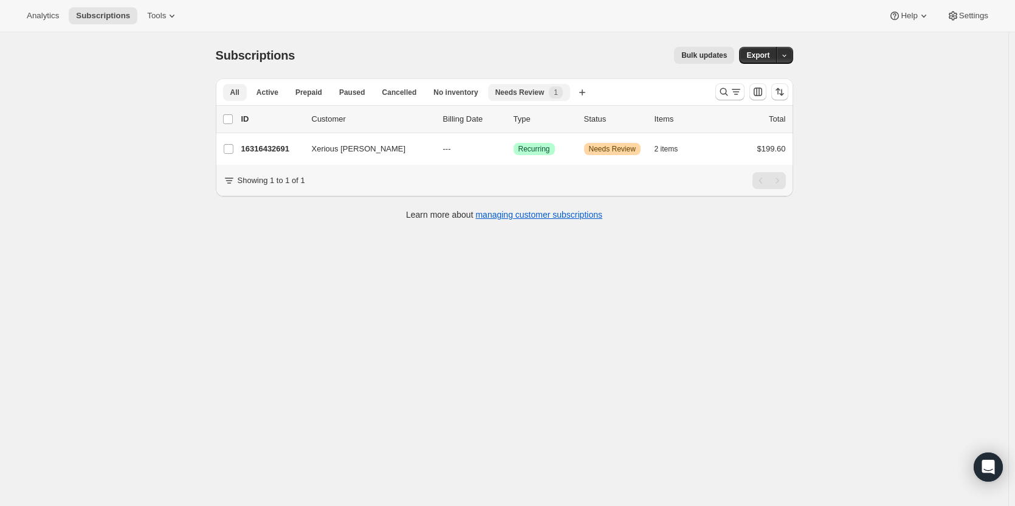
click at [234, 86] on button "All" at bounding box center [235, 92] width 24 height 17
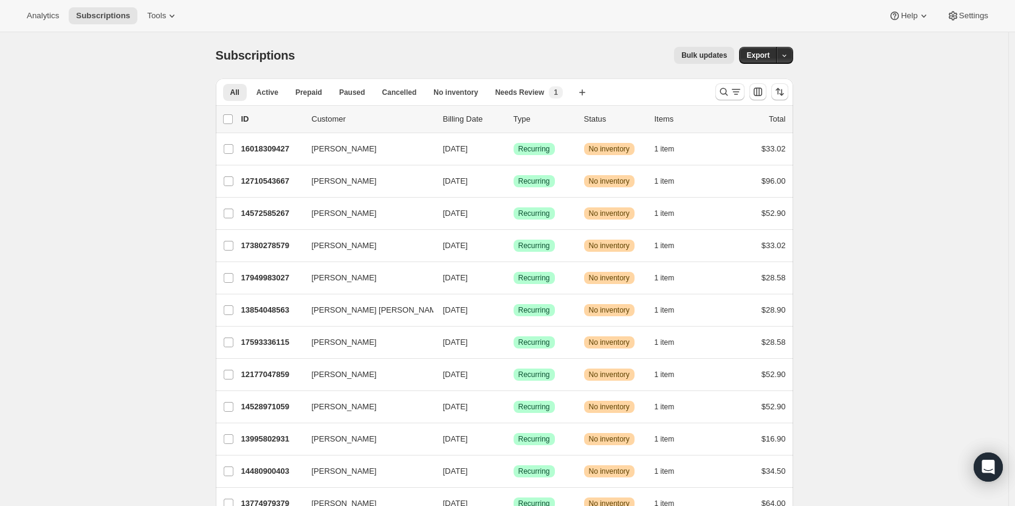
click at [730, 91] on icon "Search and filter results" at bounding box center [724, 92] width 12 height 12
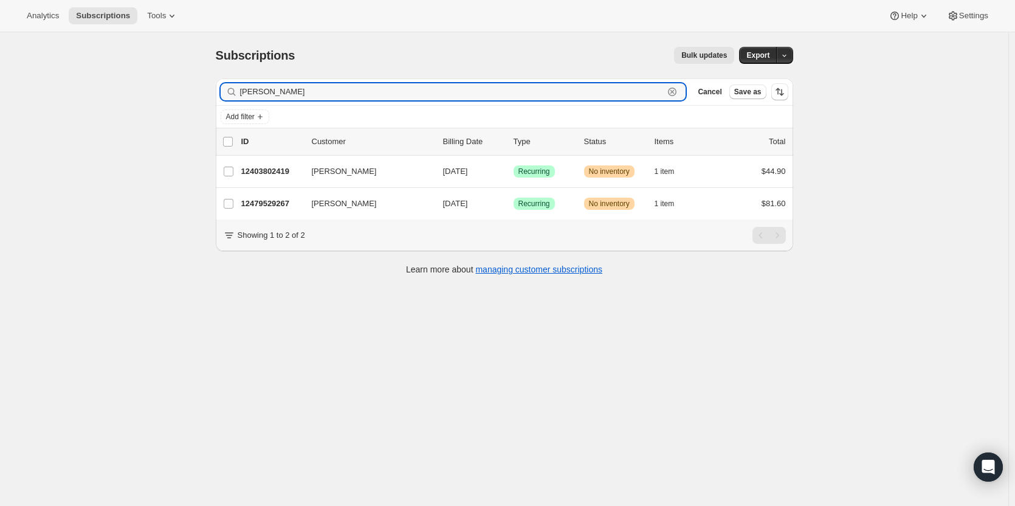
drag, startPoint x: 486, startPoint y: 84, endPoint x: -146, endPoint y: 74, distance: 632.4
click at [0, 74] on html "Analytics Subscriptions Tools Help Settings Skip to content Subscriptions. This…" at bounding box center [507, 253] width 1015 height 506
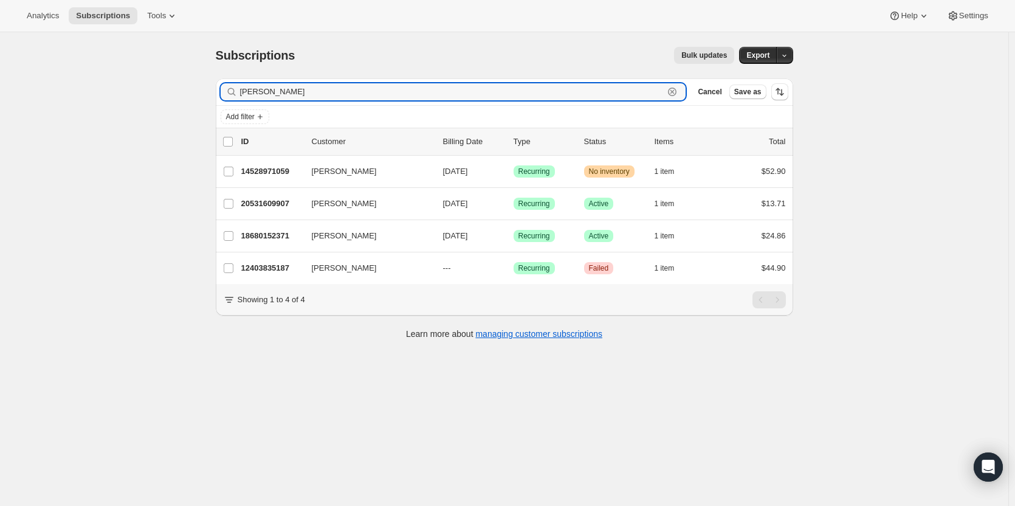
drag, startPoint x: 323, startPoint y: 97, endPoint x: -146, endPoint y: 0, distance: 478.8
click at [0, 0] on html "Analytics Subscriptions Tools Help Settings Skip to content Subscriptions. This…" at bounding box center [507, 253] width 1015 height 506
type input "[PERSON_NAME]"
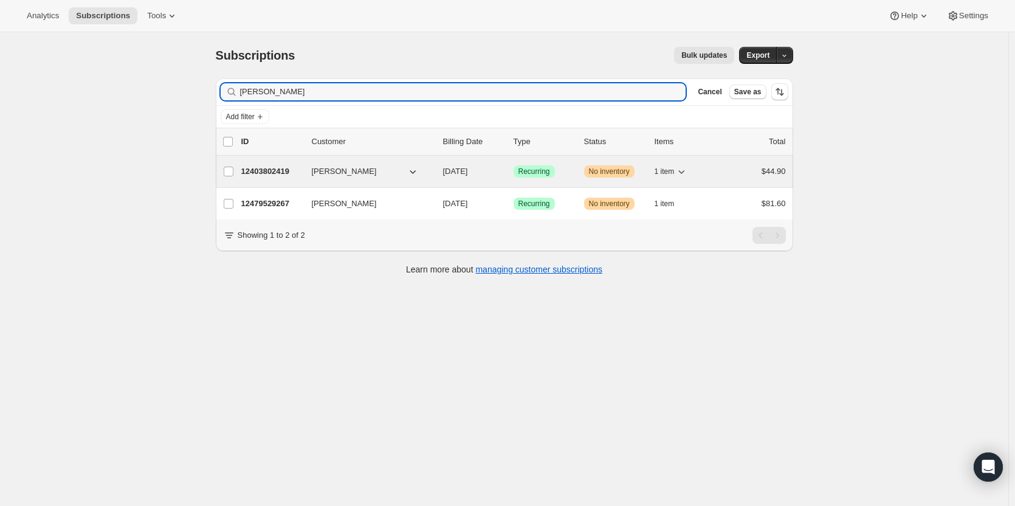
click at [269, 168] on p "12403802419" at bounding box center [271, 171] width 61 height 12
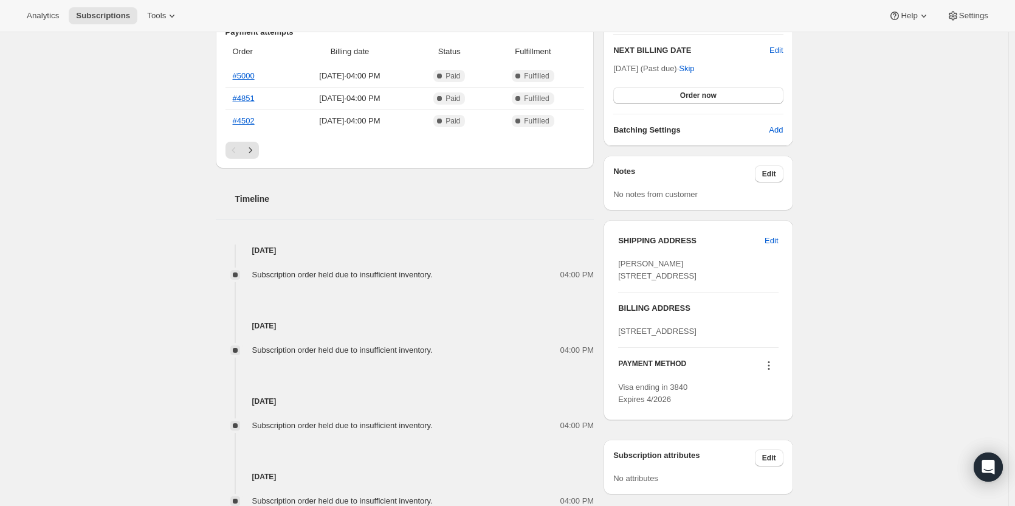
scroll to position [567, 0]
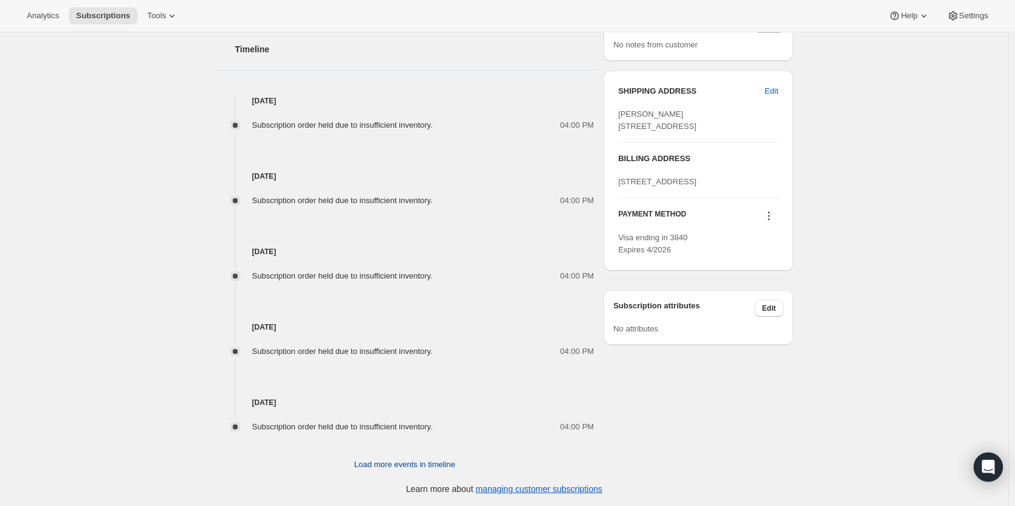
click at [426, 460] on span "Load more events in timeline" at bounding box center [404, 464] width 101 height 12
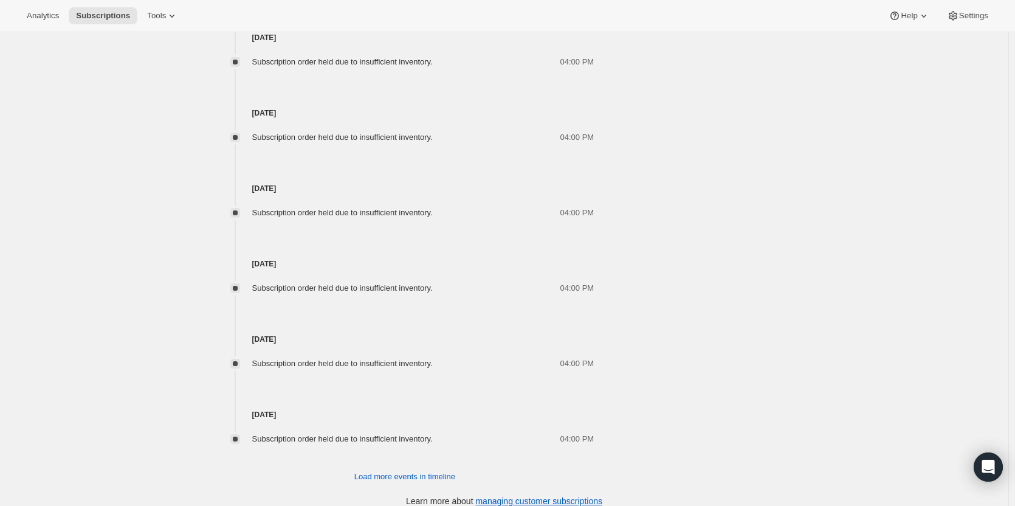
scroll to position [944, 0]
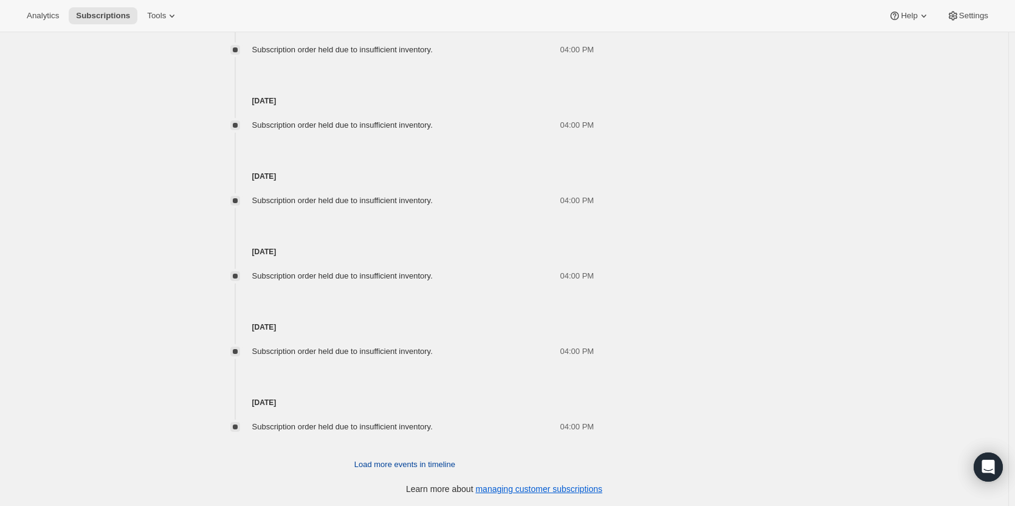
click at [406, 463] on span "Load more events in timeline" at bounding box center [404, 464] width 101 height 12
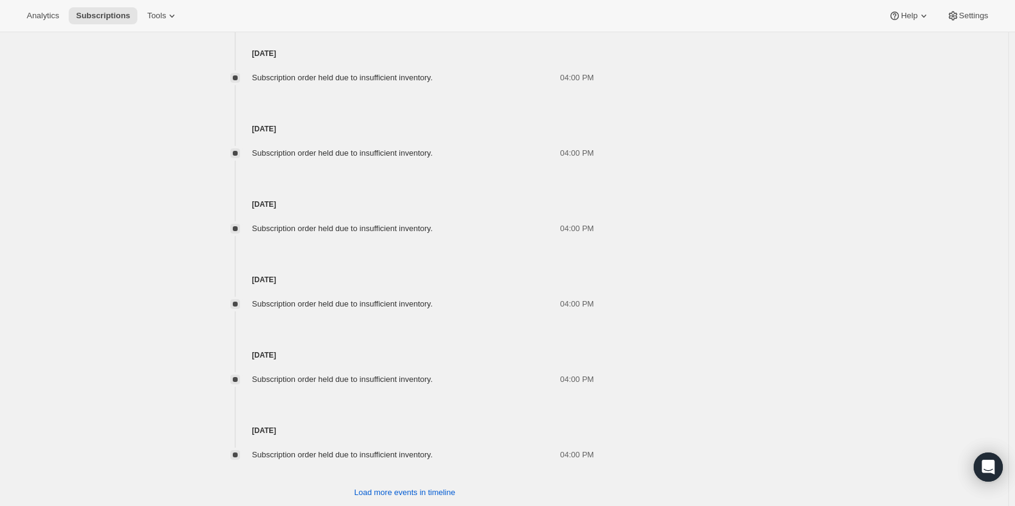
scroll to position [1321, 0]
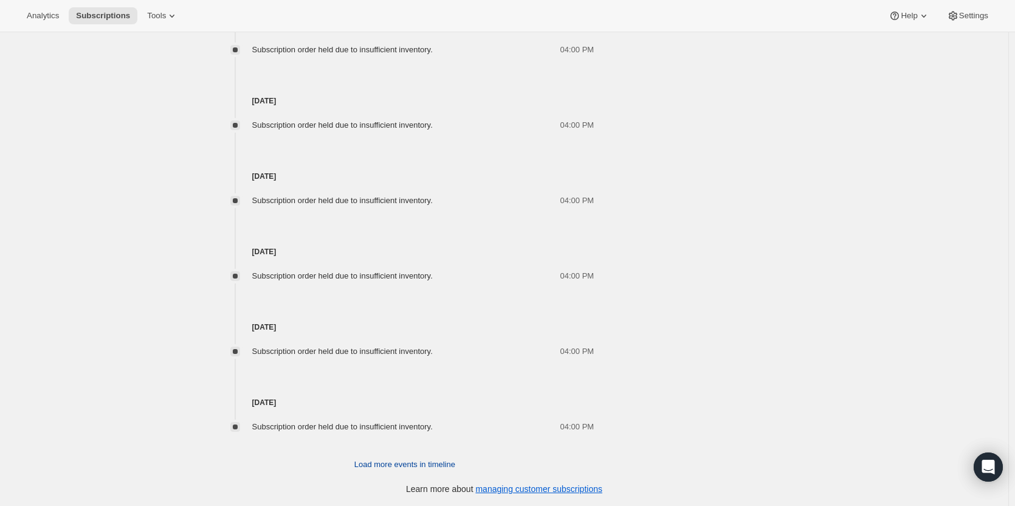
click at [413, 468] on span "Load more events in timeline" at bounding box center [404, 464] width 101 height 12
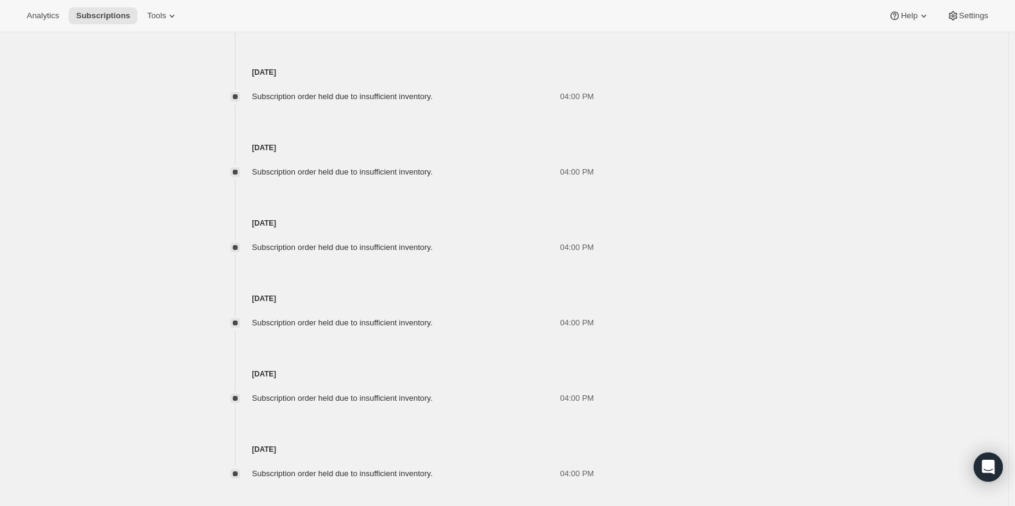
scroll to position [1698, 0]
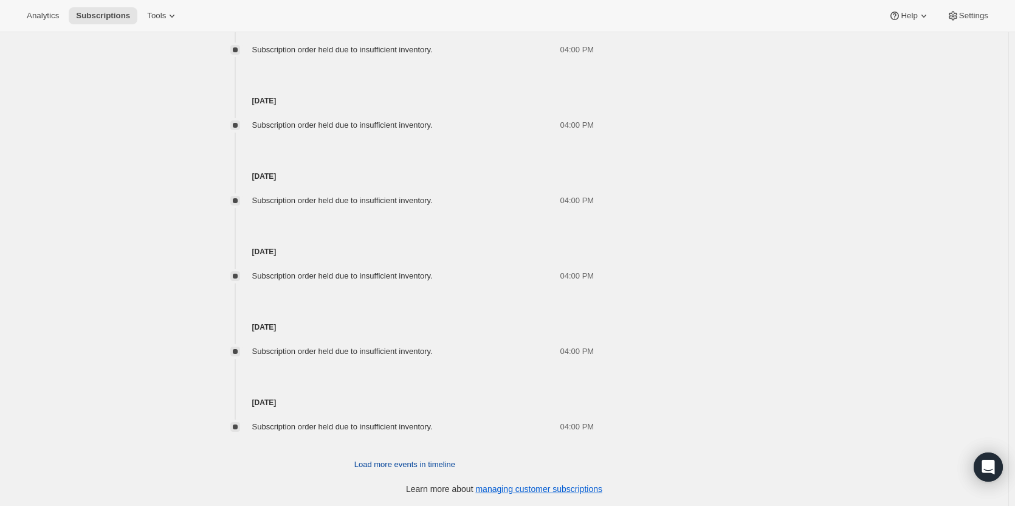
click at [406, 465] on span "Load more events in timeline" at bounding box center [404, 464] width 101 height 12
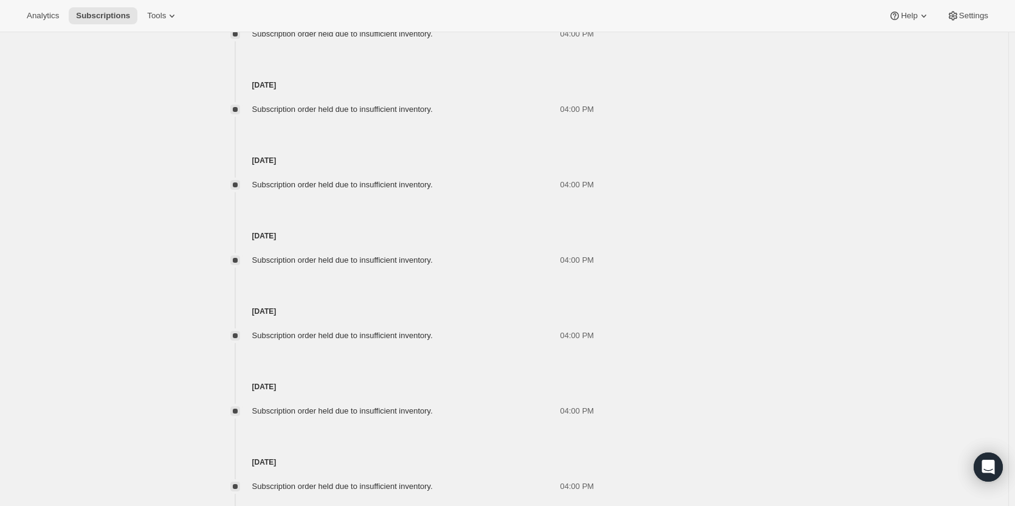
scroll to position [2075, 0]
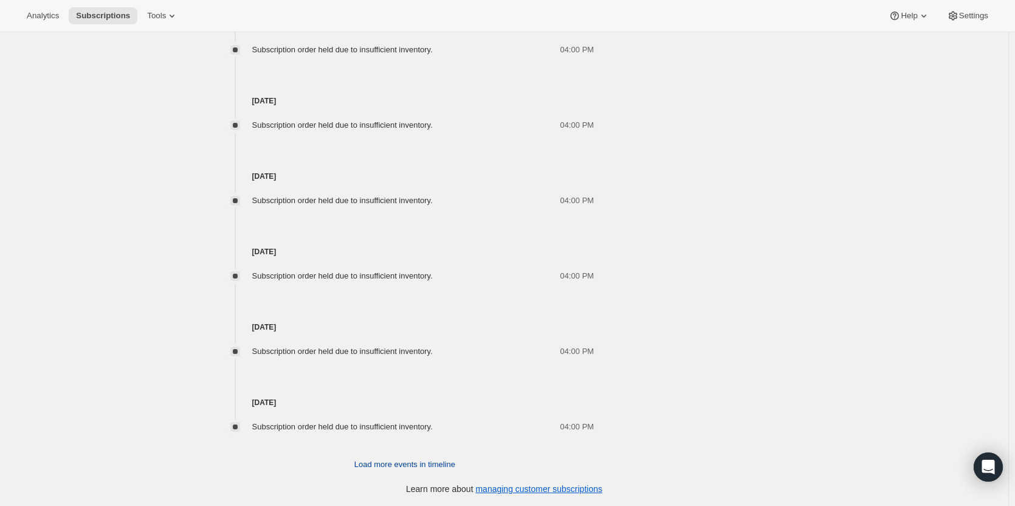
click at [408, 460] on span "Load more events in timeline" at bounding box center [404, 464] width 101 height 12
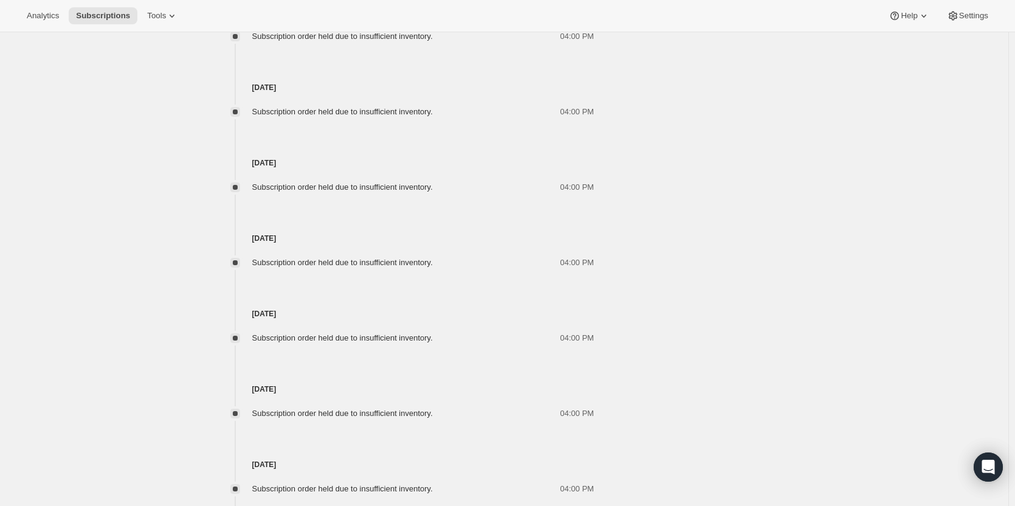
scroll to position [2452, 0]
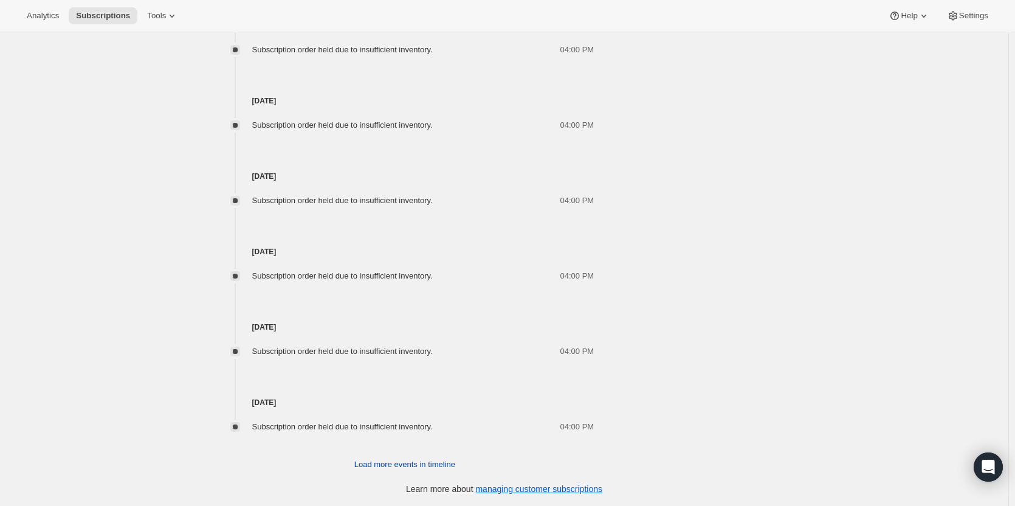
click at [409, 461] on span "Load more events in timeline" at bounding box center [404, 464] width 101 height 12
click at [395, 350] on link "View order" at bounding box center [377, 351] width 38 height 9
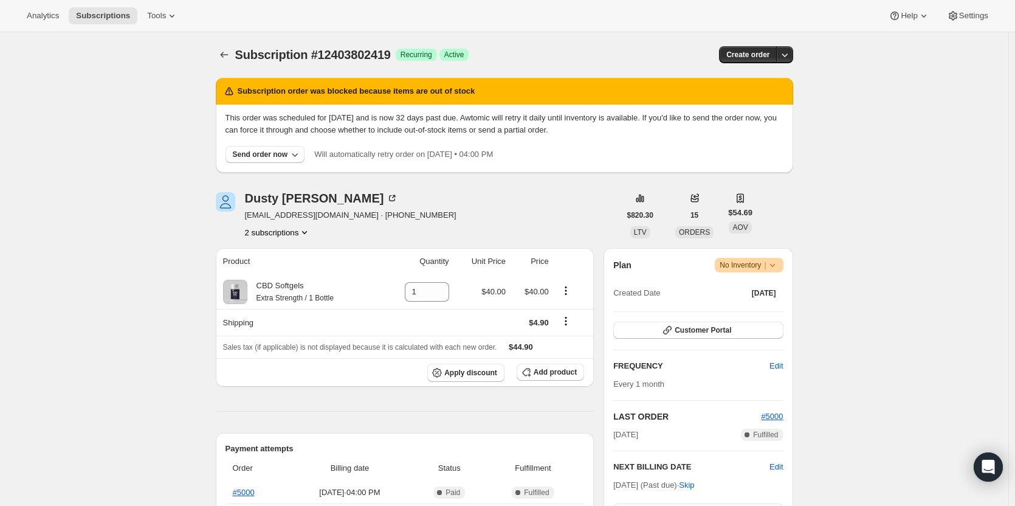
scroll to position [0, 0]
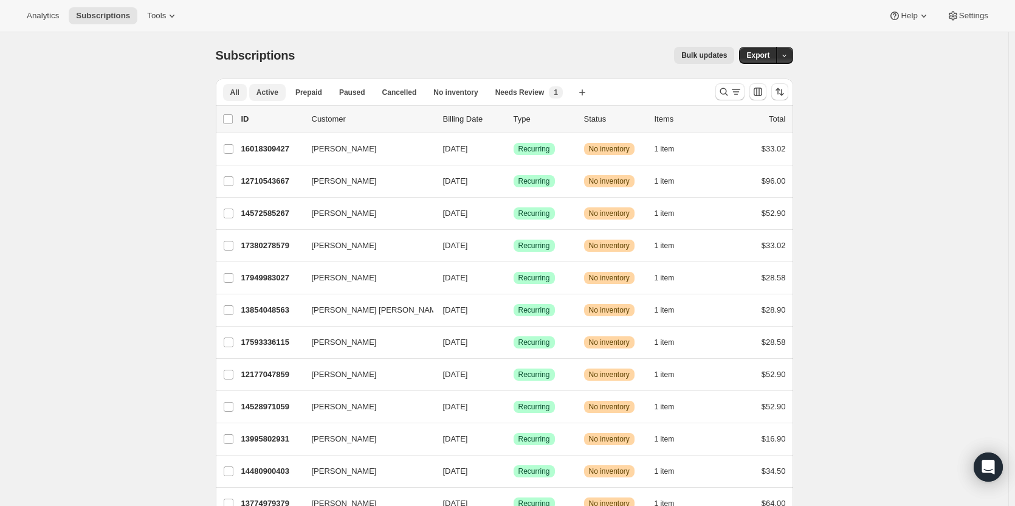
click at [275, 96] on span "Active" at bounding box center [268, 93] width 22 height 10
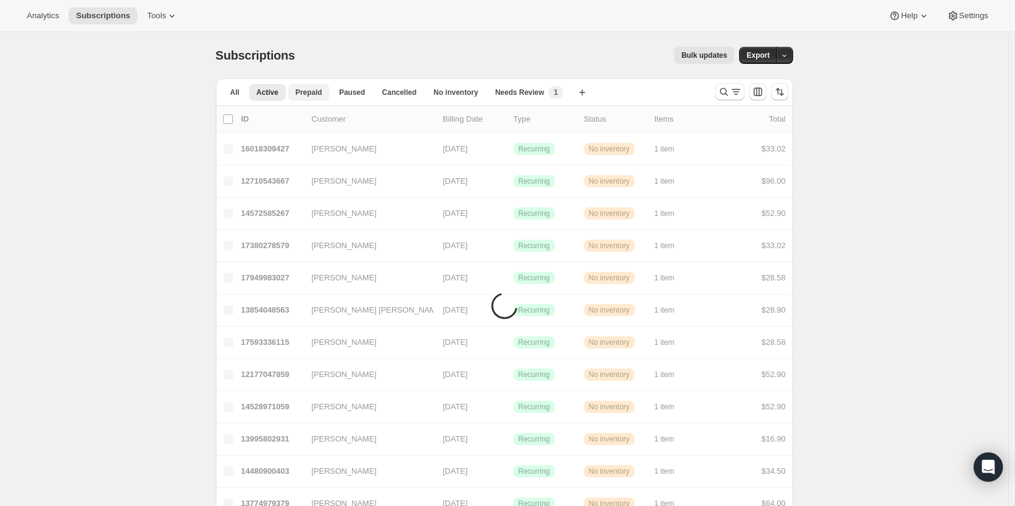
click at [305, 95] on span "Prepaid" at bounding box center [309, 93] width 27 height 10
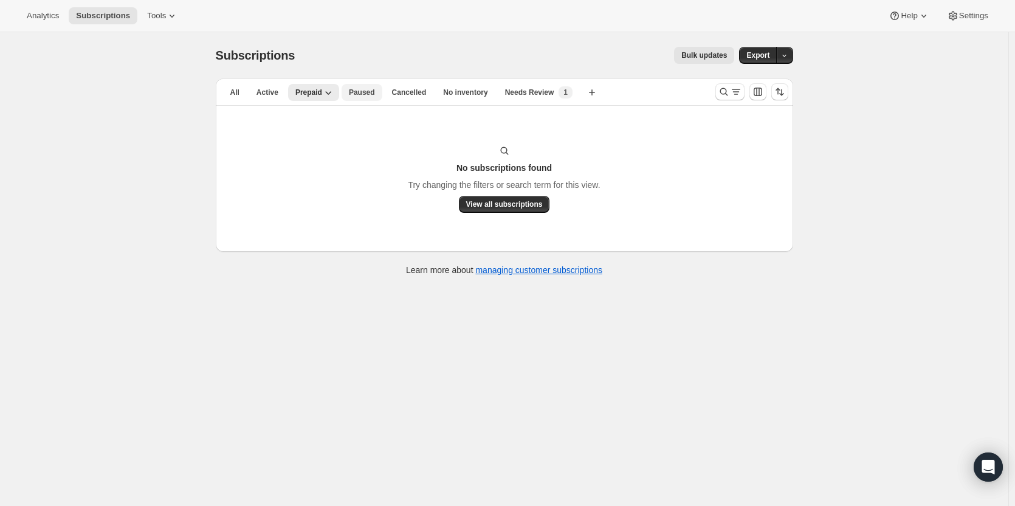
click at [354, 92] on span "Paused" at bounding box center [362, 93] width 26 height 10
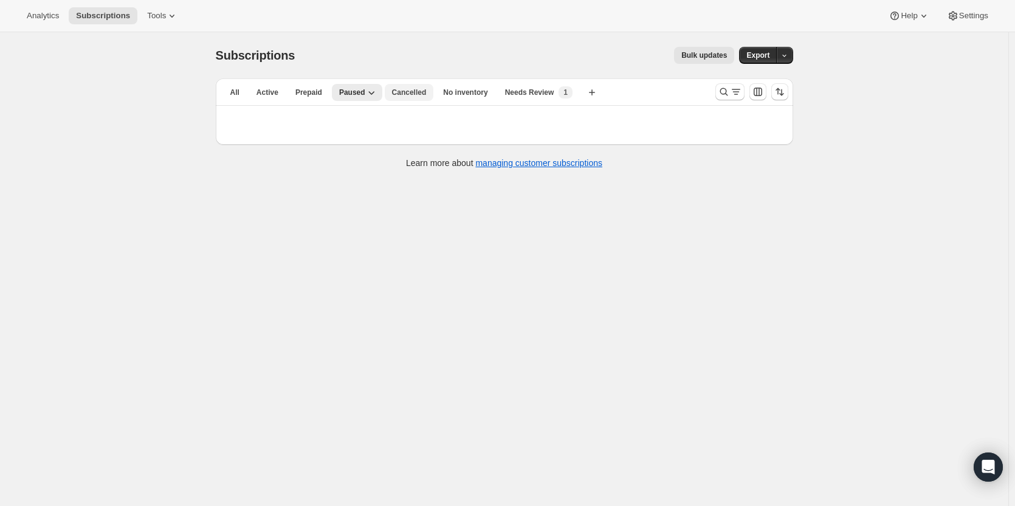
click at [401, 93] on span "Cancelled" at bounding box center [409, 93] width 35 height 10
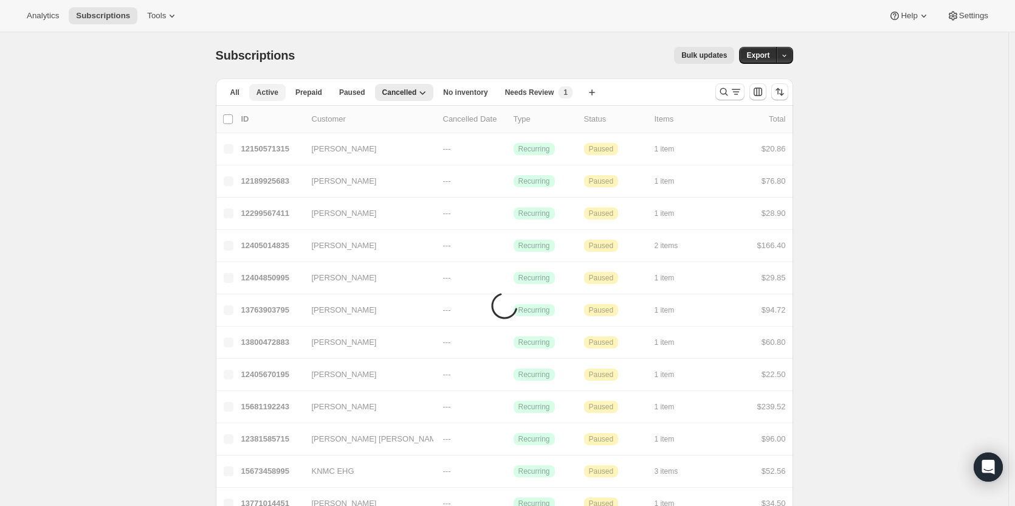
click at [284, 97] on button "Active" at bounding box center [267, 92] width 36 height 17
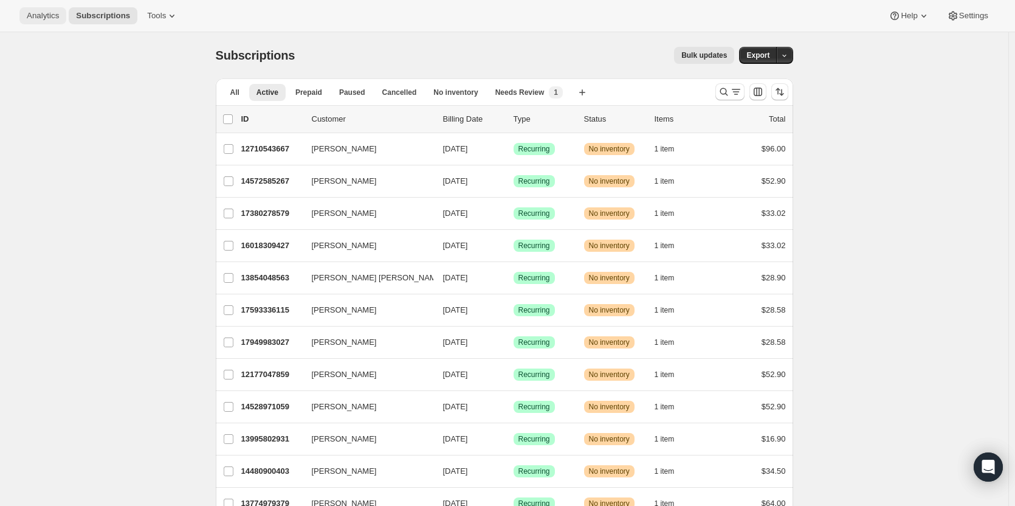
click at [48, 18] on span "Analytics" at bounding box center [43, 16] width 32 height 10
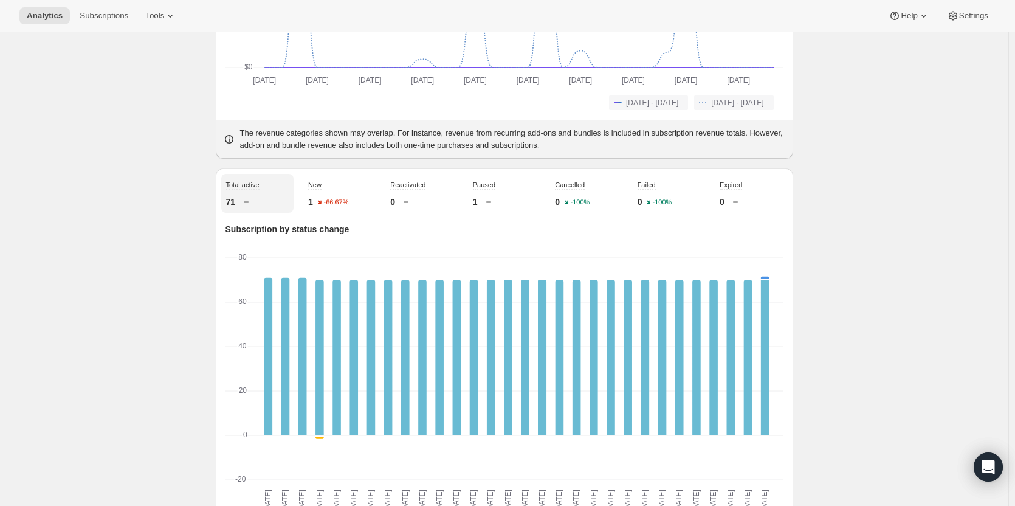
scroll to position [304, 0]
click at [90, 26] on div "Analytics Subscriptions Tools Help Settings" at bounding box center [507, 16] width 1015 height 32
click at [97, 24] on button "Subscriptions" at bounding box center [103, 15] width 63 height 17
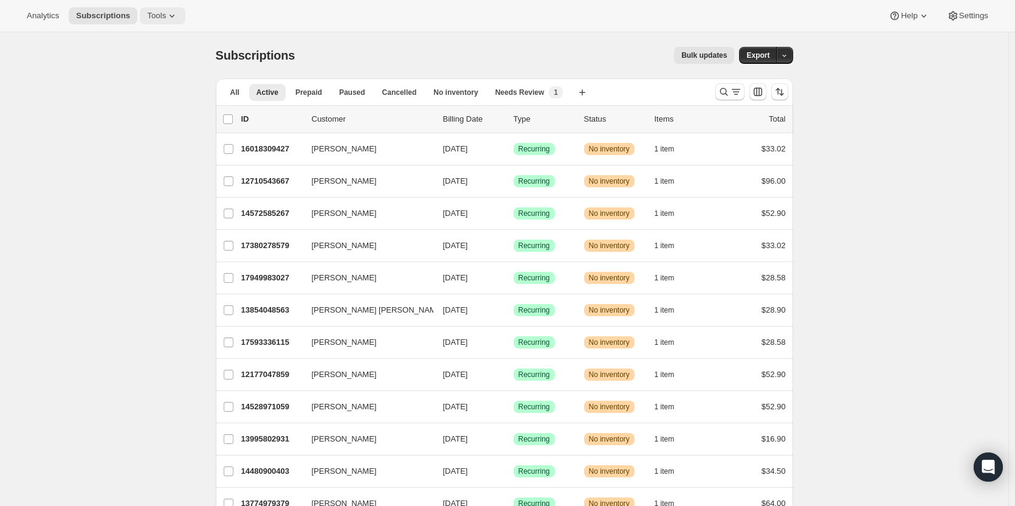
click at [147, 12] on span "Tools" at bounding box center [156, 16] width 19 height 10
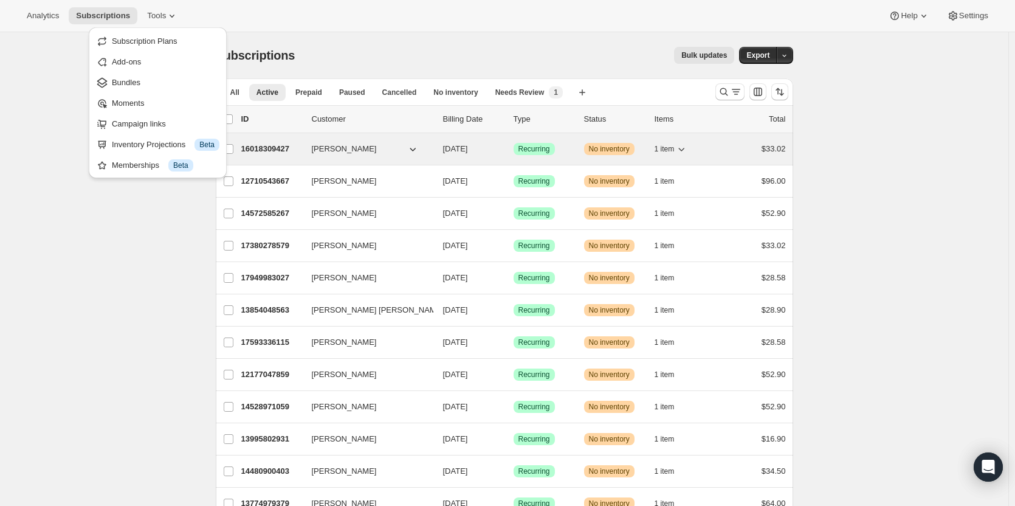
click at [270, 147] on p "16018309427" at bounding box center [271, 149] width 61 height 12
